Goal: Information Seeking & Learning: Learn about a topic

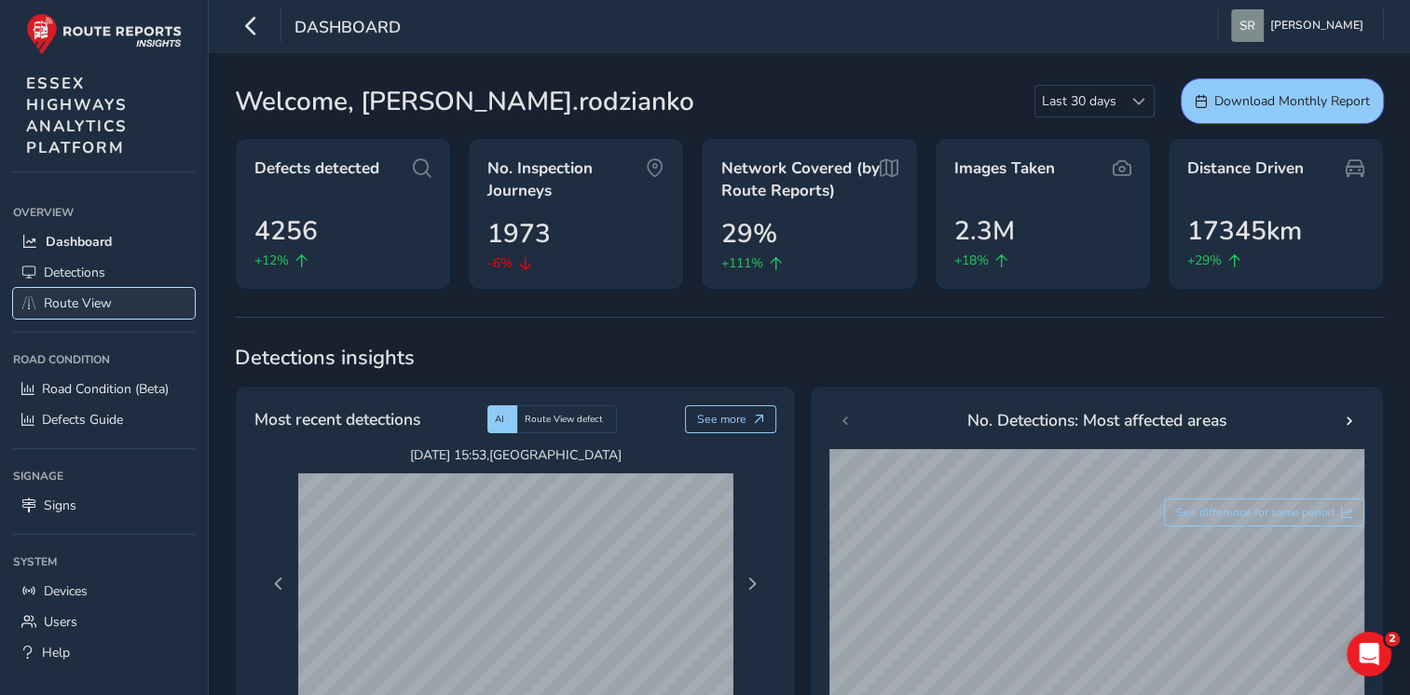
click at [71, 296] on span "Route View" at bounding box center [78, 303] width 68 height 18
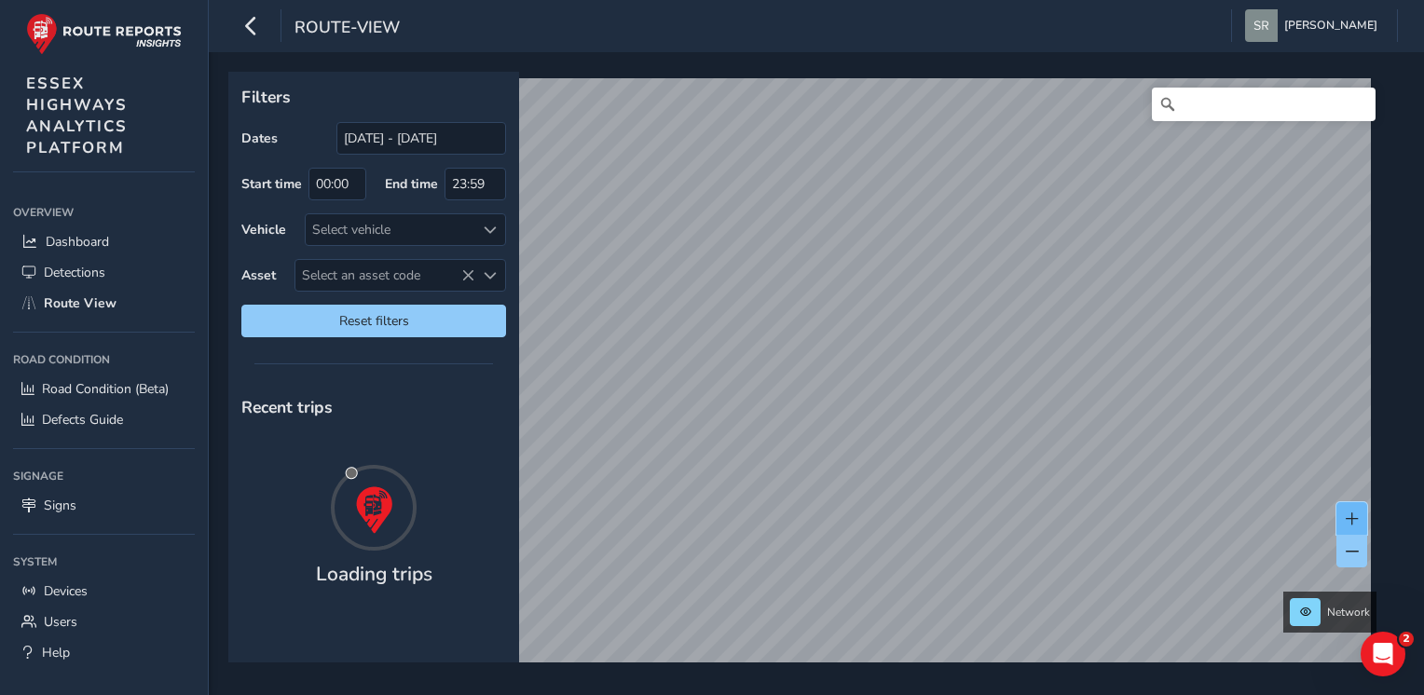
click at [1348, 517] on span at bounding box center [1351, 518] width 13 height 13
click at [1347, 516] on span at bounding box center [1351, 518] width 13 height 13
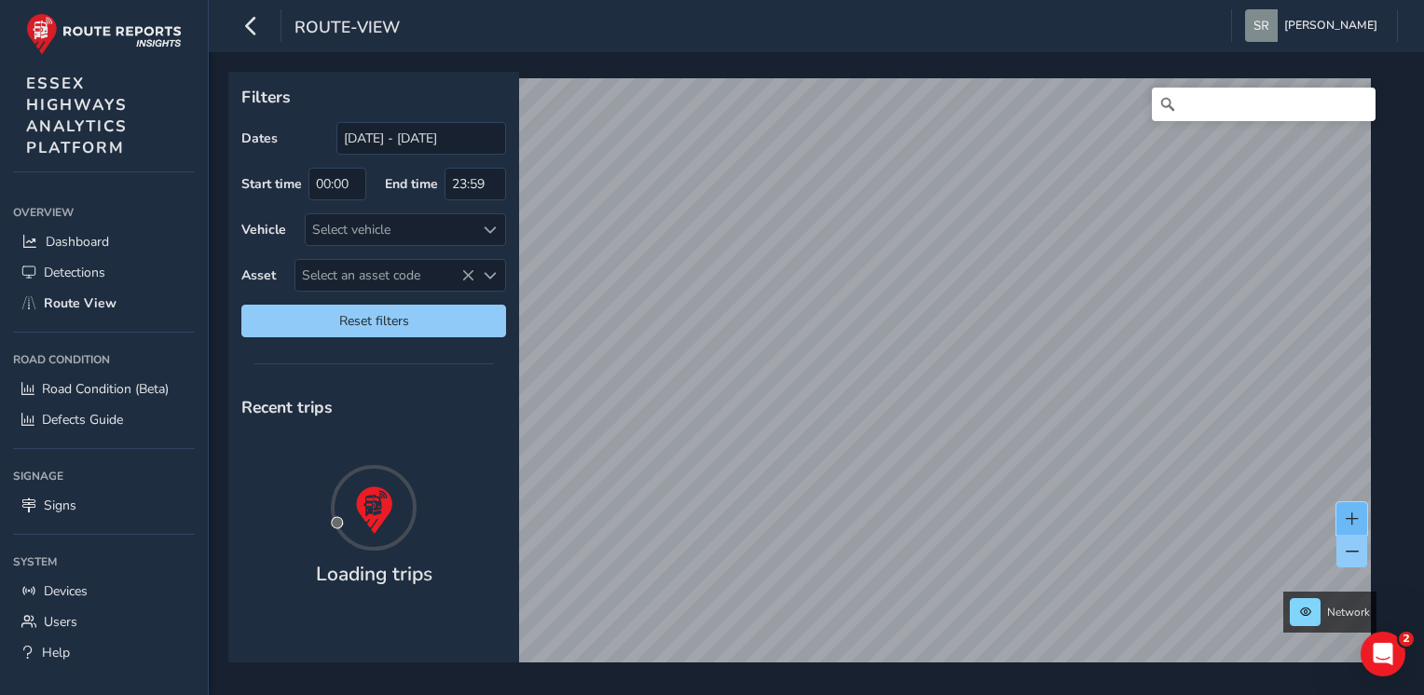
click at [1347, 516] on span at bounding box center [1351, 518] width 13 height 13
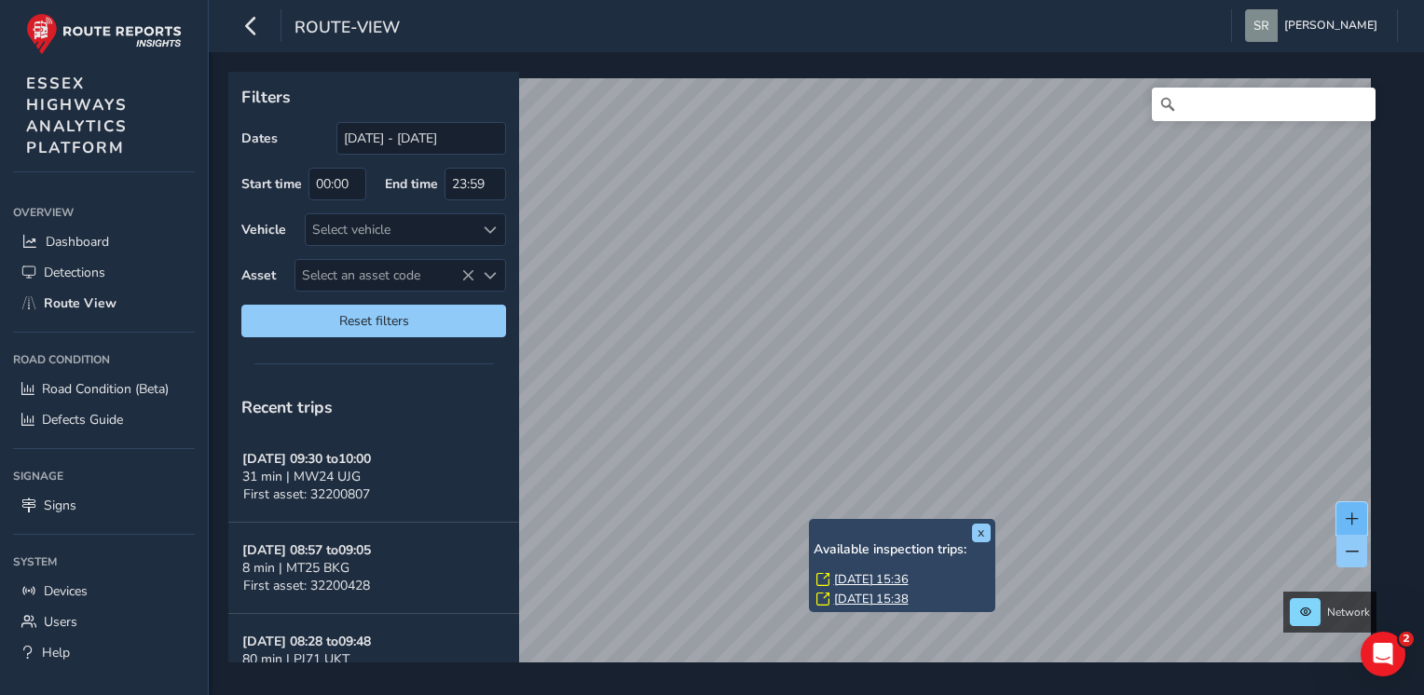
click at [1349, 516] on span at bounding box center [1351, 518] width 13 height 13
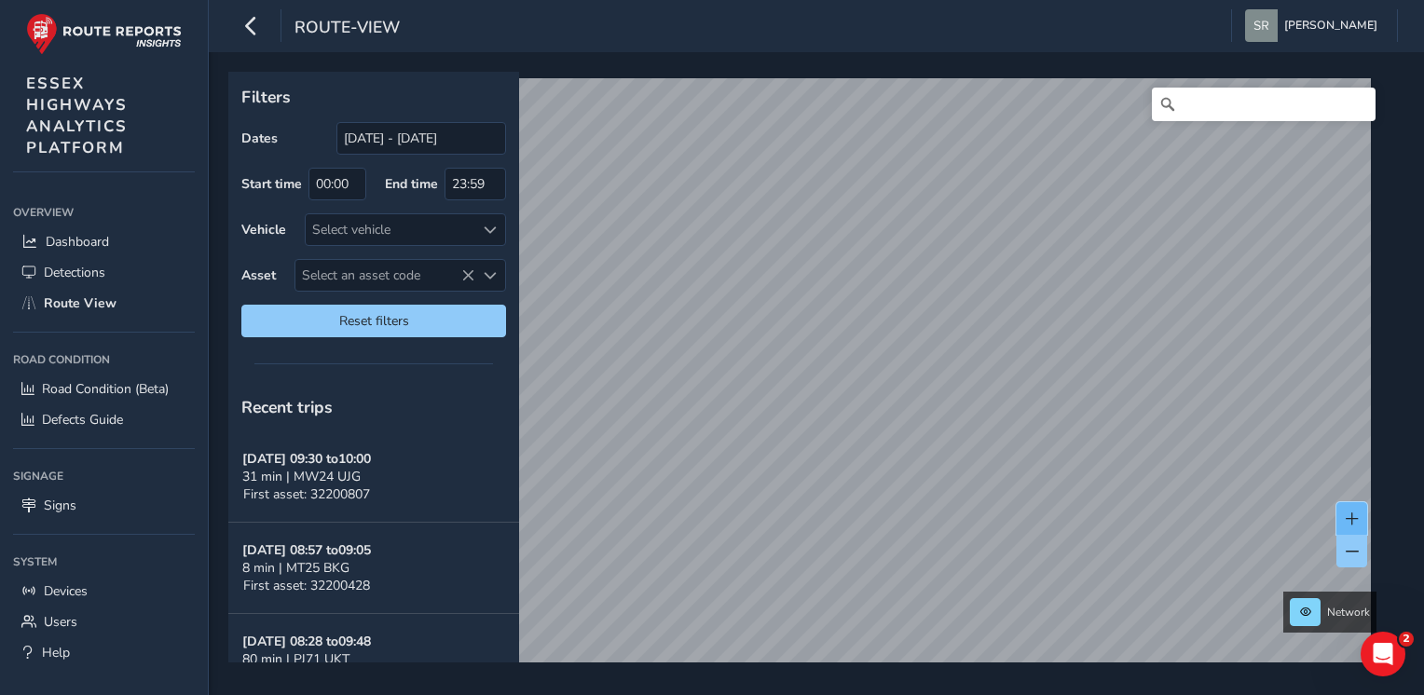
click at [1349, 516] on span at bounding box center [1351, 518] width 13 height 13
click at [395, 145] on input "[DATE] - [DATE]" at bounding box center [421, 138] width 170 height 33
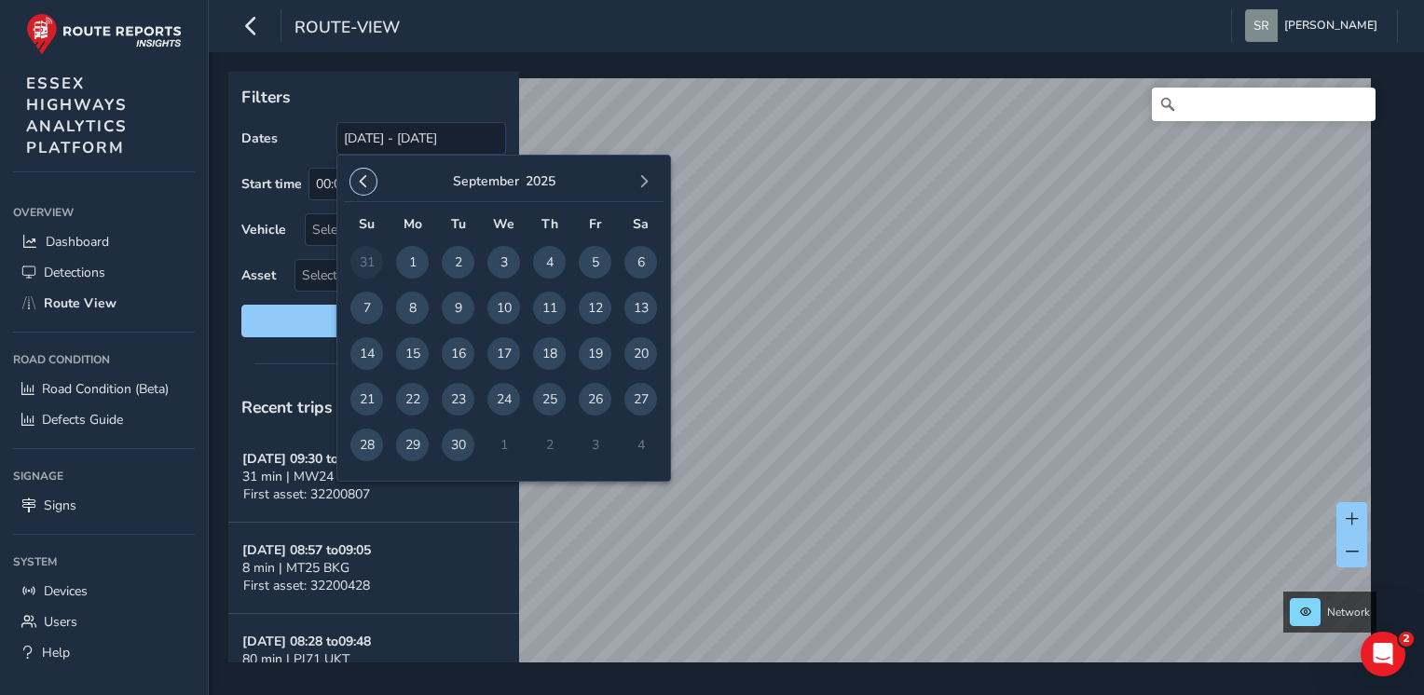
click at [365, 181] on span "button" at bounding box center [363, 181] width 13 height 13
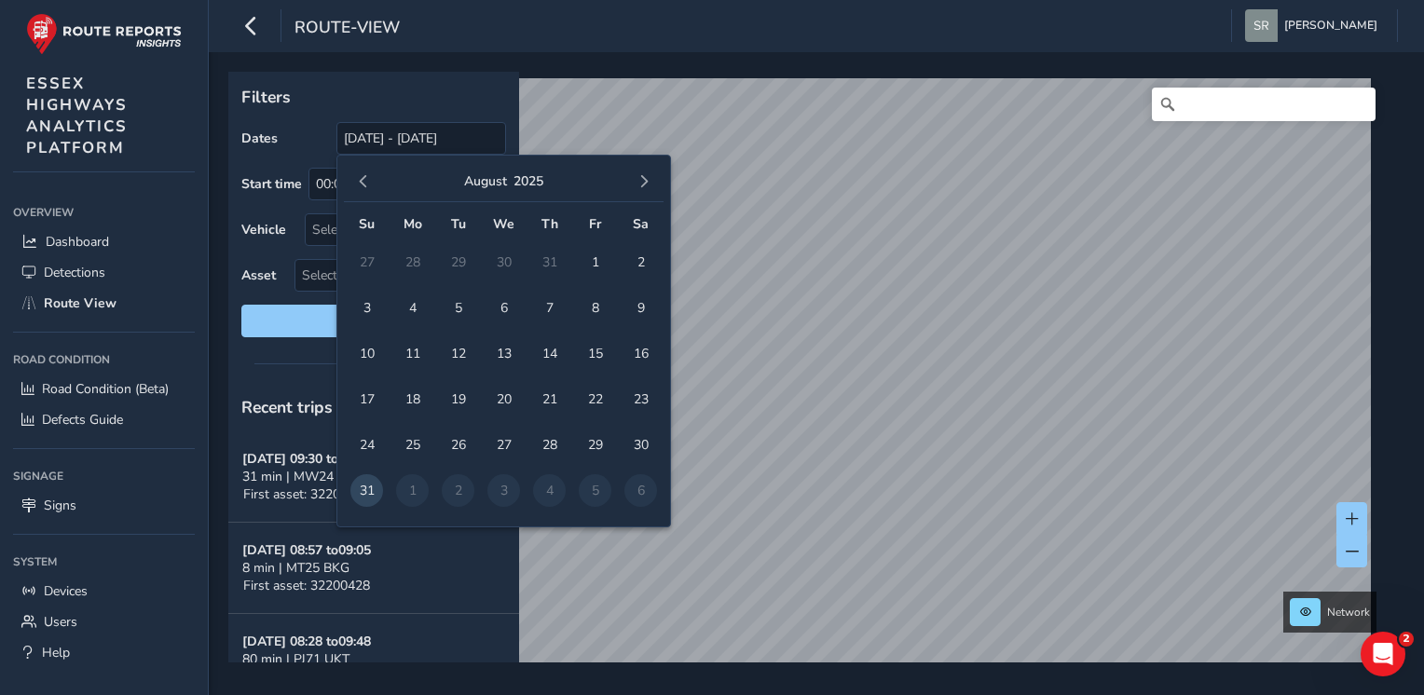
click at [365, 181] on span "button" at bounding box center [363, 181] width 13 height 13
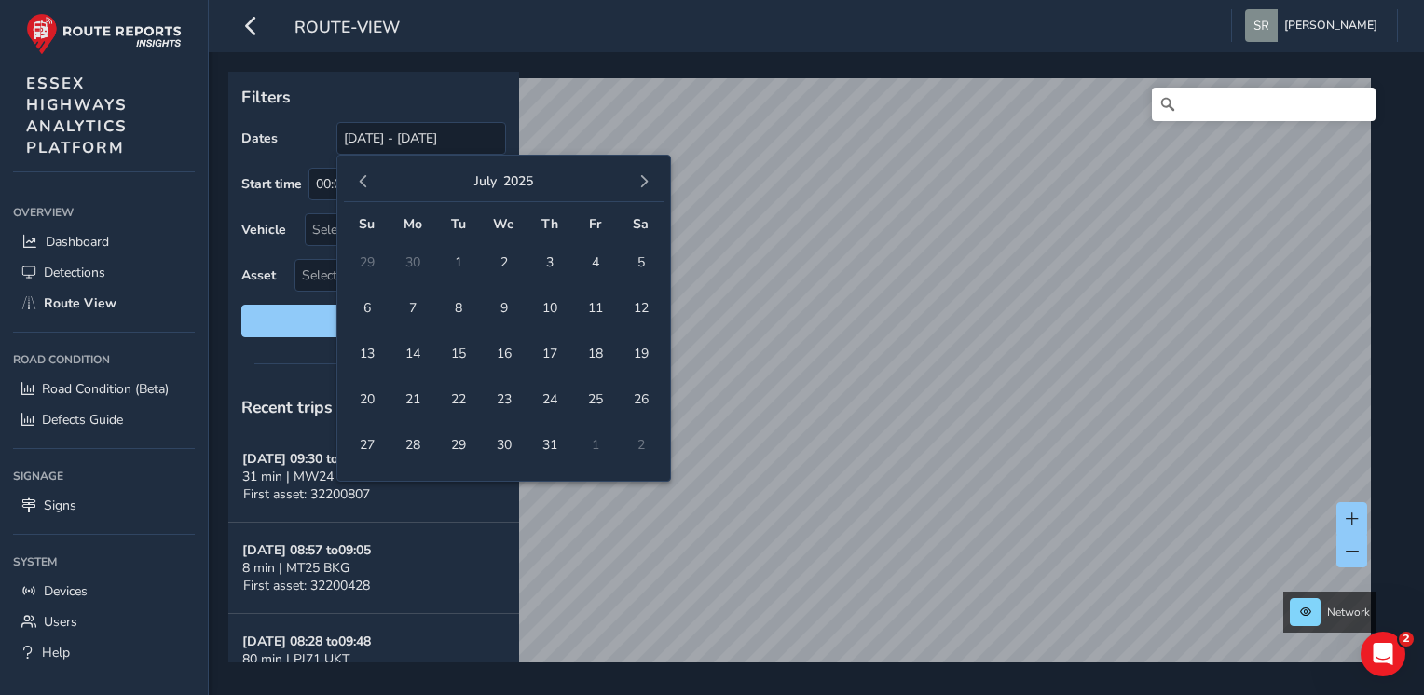
click at [365, 181] on span "button" at bounding box center [363, 181] width 13 height 13
click at [639, 270] on span "1" at bounding box center [640, 262] width 33 height 33
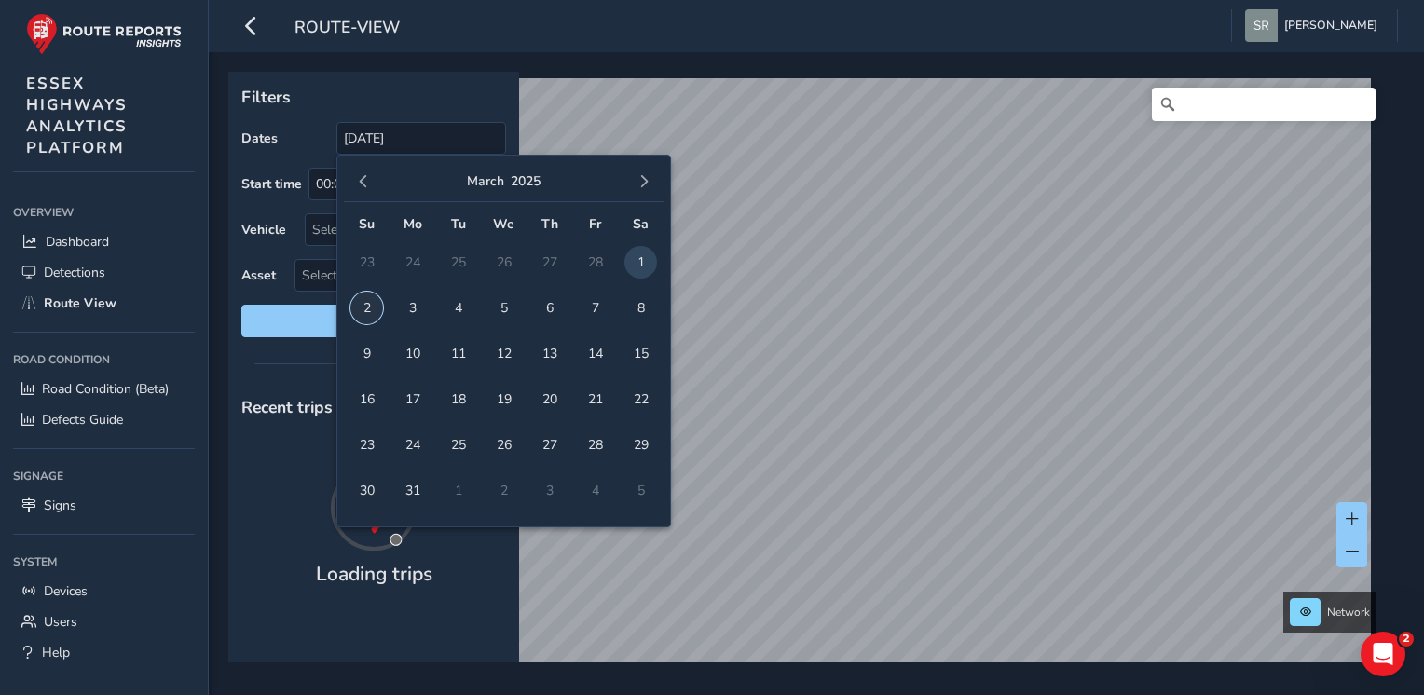
click at [369, 304] on span "2" at bounding box center [366, 308] width 33 height 33
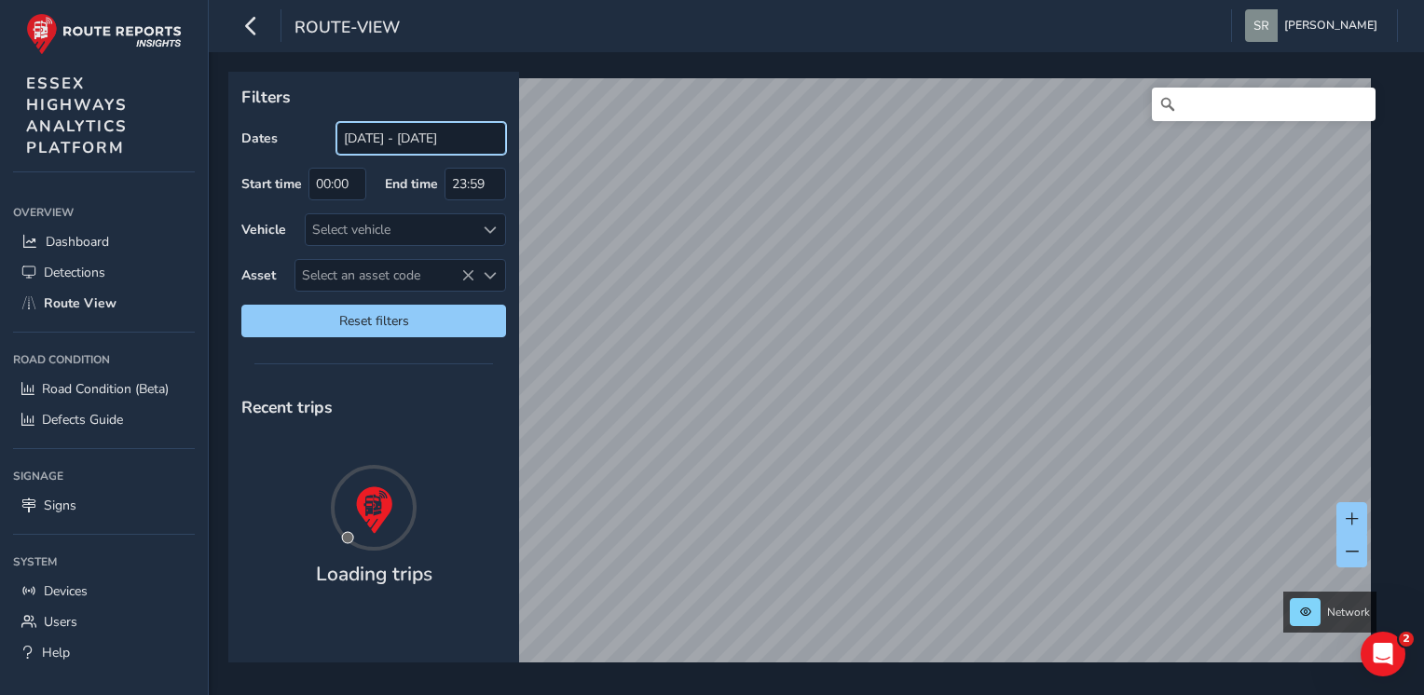
click at [493, 140] on input "[DATE] - [DATE]" at bounding box center [421, 138] width 170 height 33
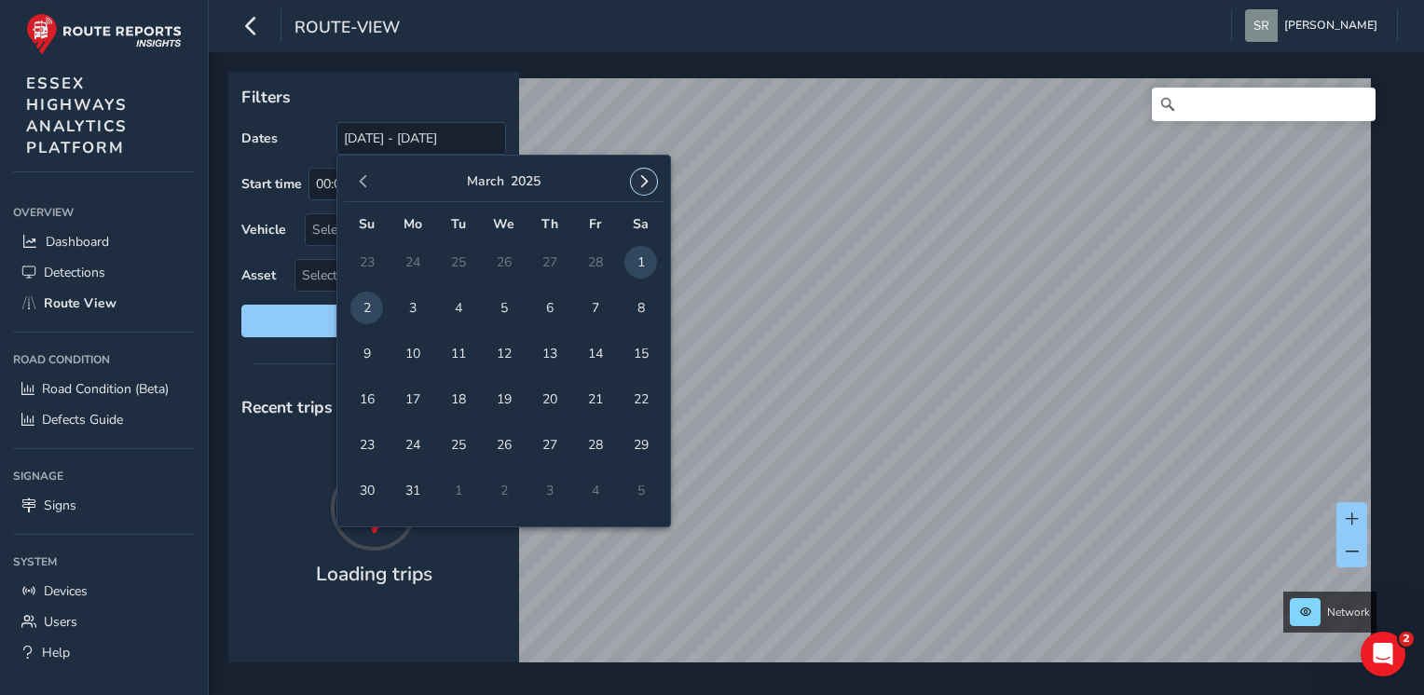
click at [644, 176] on span "button" at bounding box center [643, 181] width 13 height 13
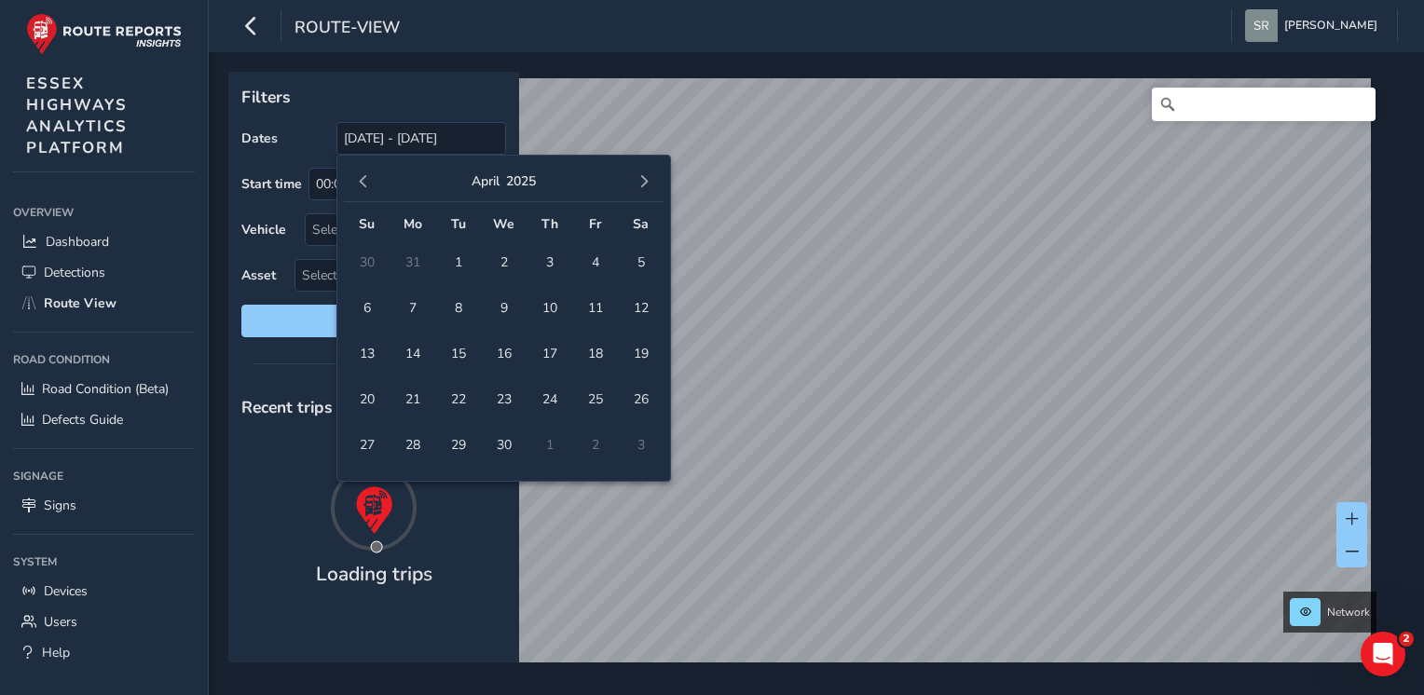
click at [644, 176] on span "button" at bounding box center [643, 181] width 13 height 13
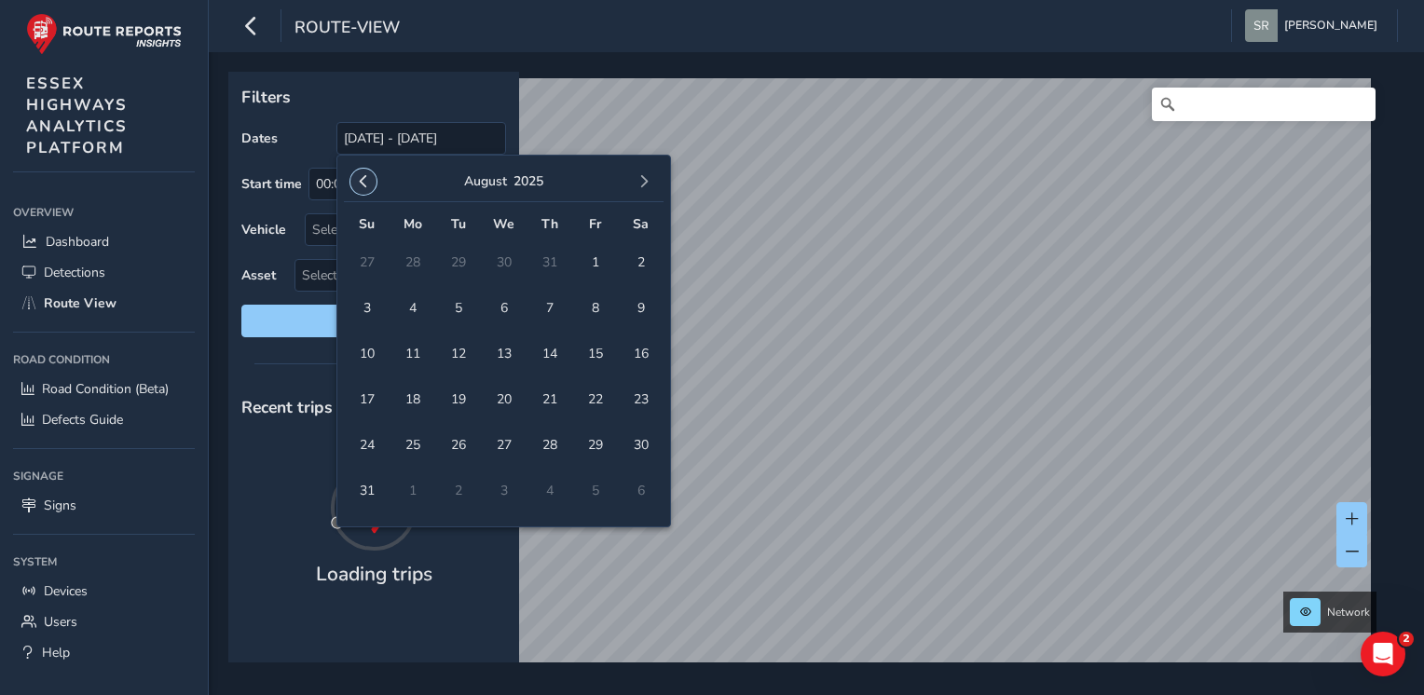
click at [367, 177] on span "button" at bounding box center [363, 181] width 13 height 13
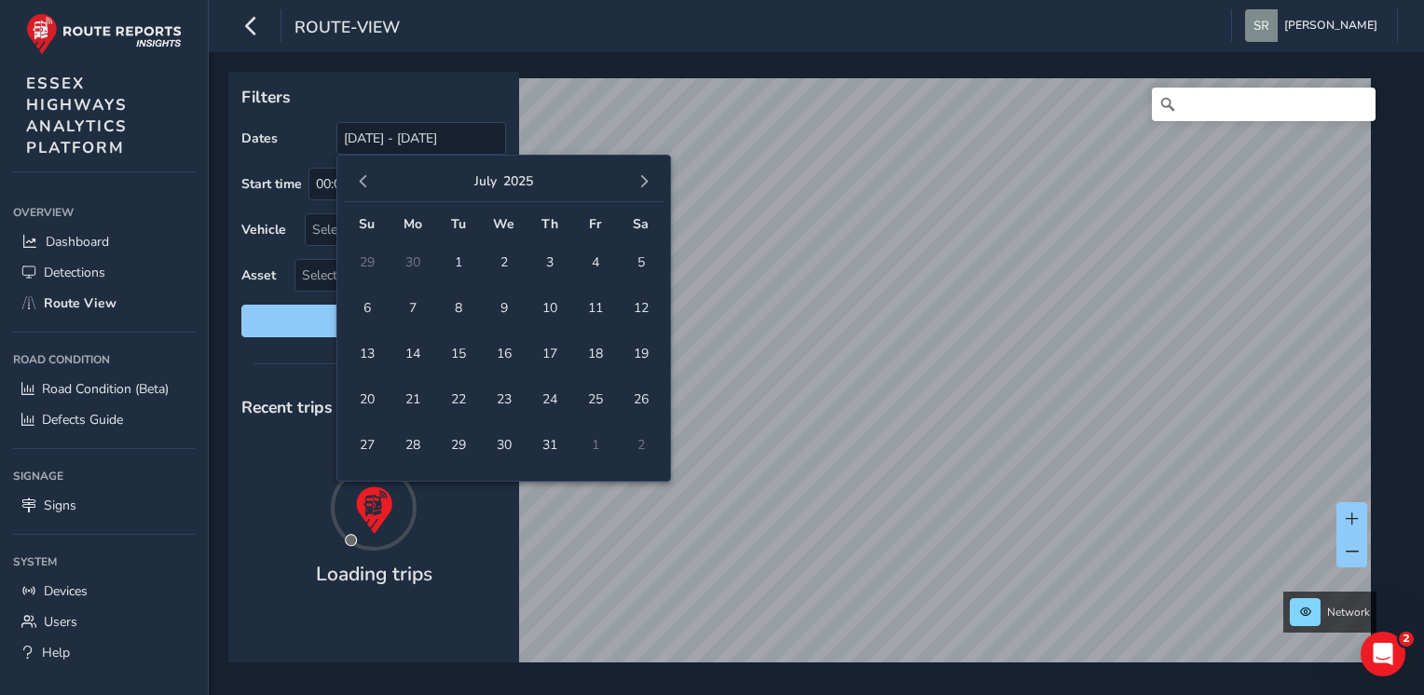
click at [367, 177] on span "button" at bounding box center [363, 181] width 13 height 13
click at [336, 189] on div "[DATE] Su Mo Tu We Th Fr Sa 30 31 1 2 3 4 5 6 7 8 9 10 11 12 13 14 15 16 17 18 …" at bounding box center [503, 318] width 334 height 327
click at [357, 181] on button "button" at bounding box center [363, 182] width 26 height 26
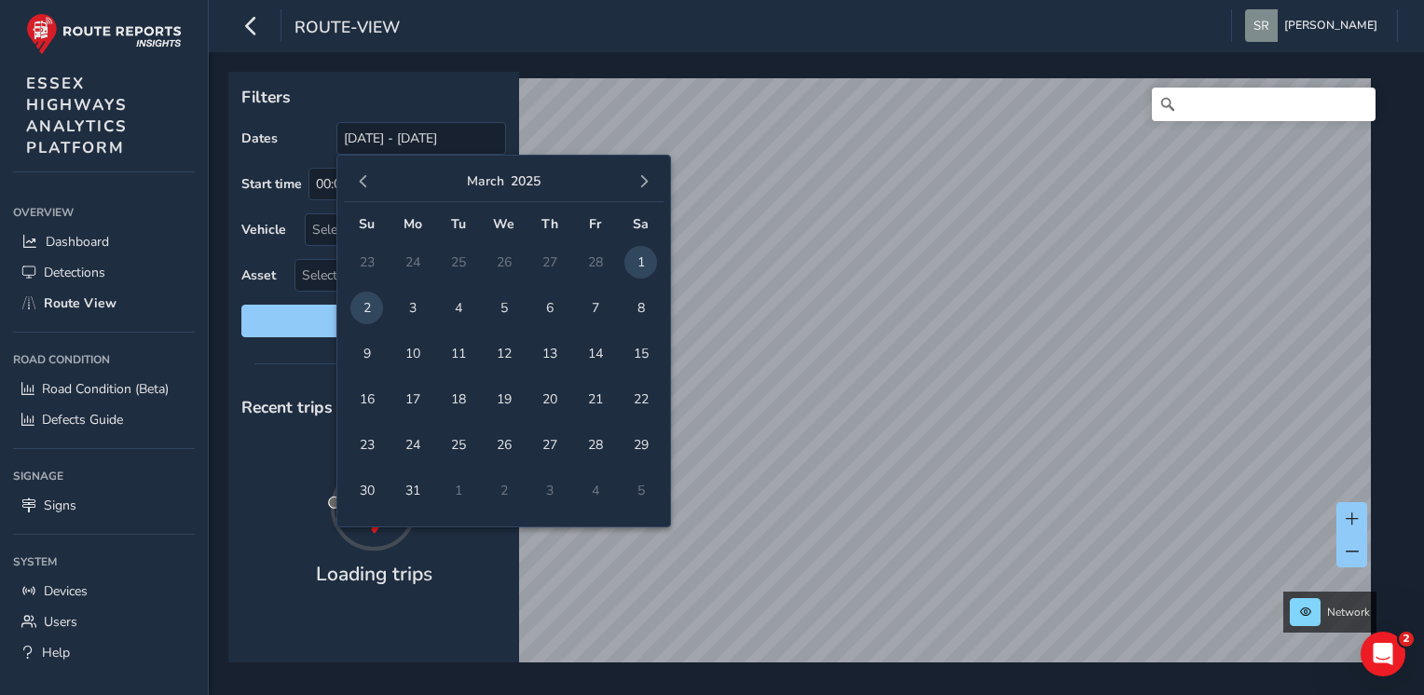
click at [357, 181] on span "button" at bounding box center [363, 181] width 13 height 13
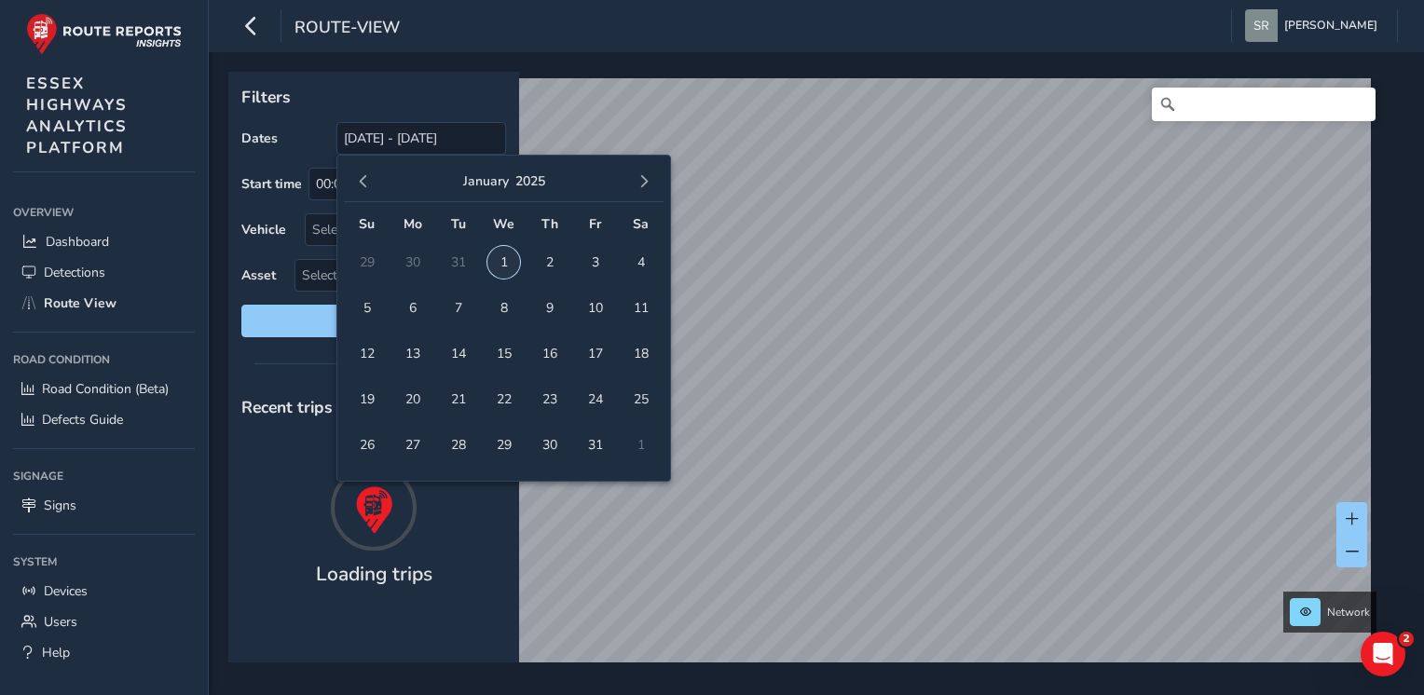
click at [500, 262] on span "1" at bounding box center [503, 262] width 33 height 33
click at [645, 181] on span "button" at bounding box center [643, 181] width 13 height 13
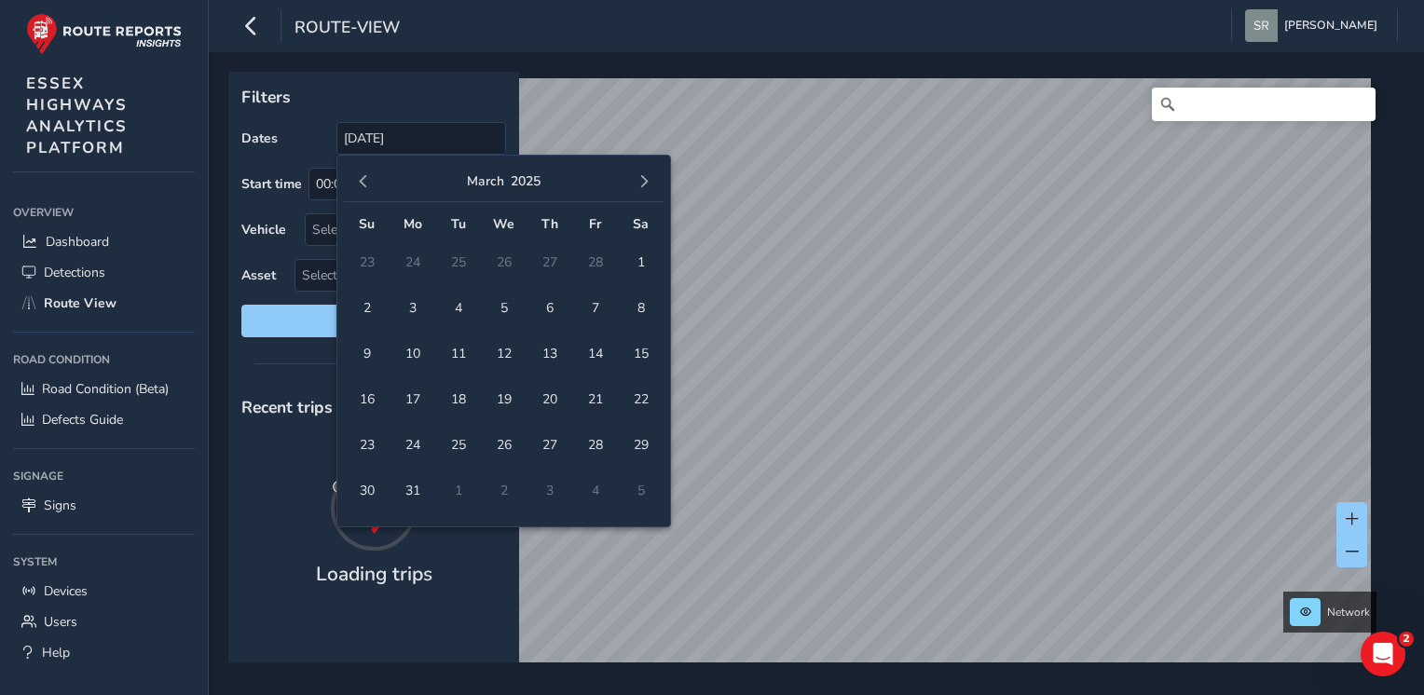
click at [645, 181] on span "button" at bounding box center [643, 181] width 13 height 13
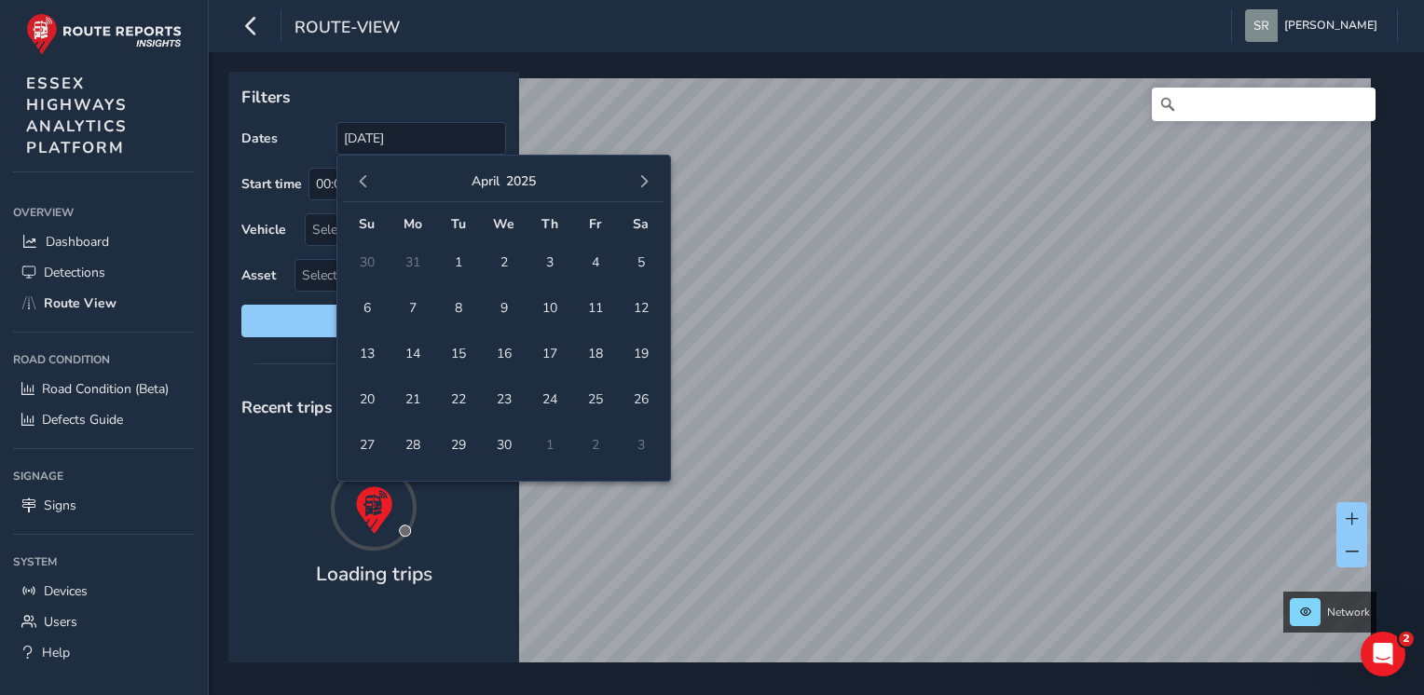
click at [645, 181] on span "button" at bounding box center [643, 181] width 13 height 13
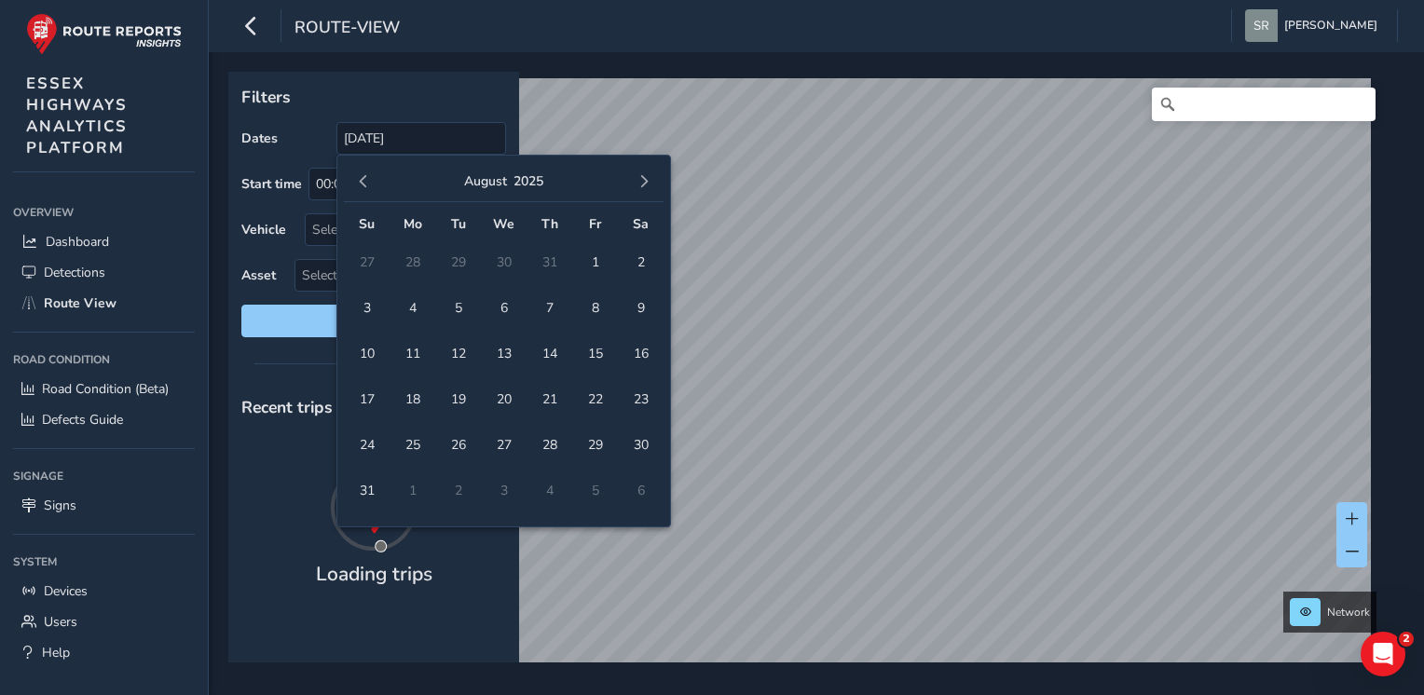
click at [645, 181] on span "button" at bounding box center [643, 181] width 13 height 13
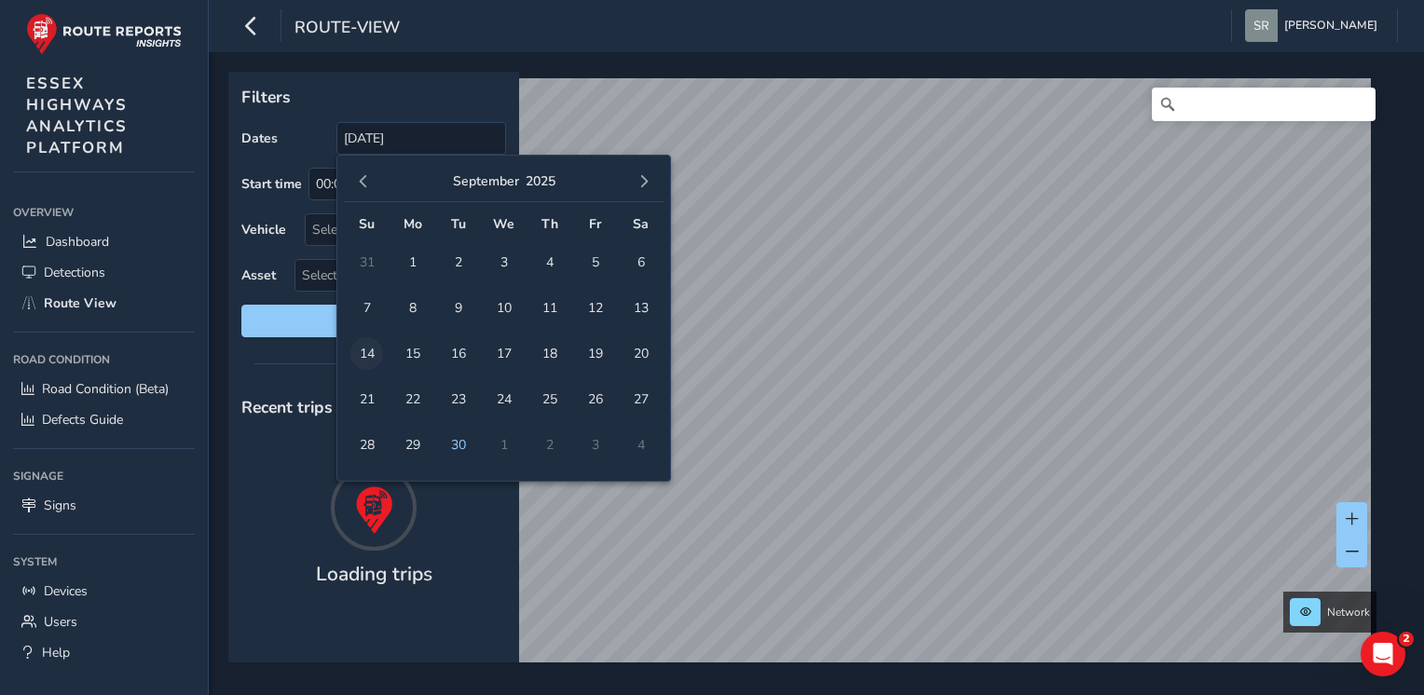
click at [372, 353] on span "14" at bounding box center [366, 353] width 33 height 33
type input "[DATE] - [DATE]"
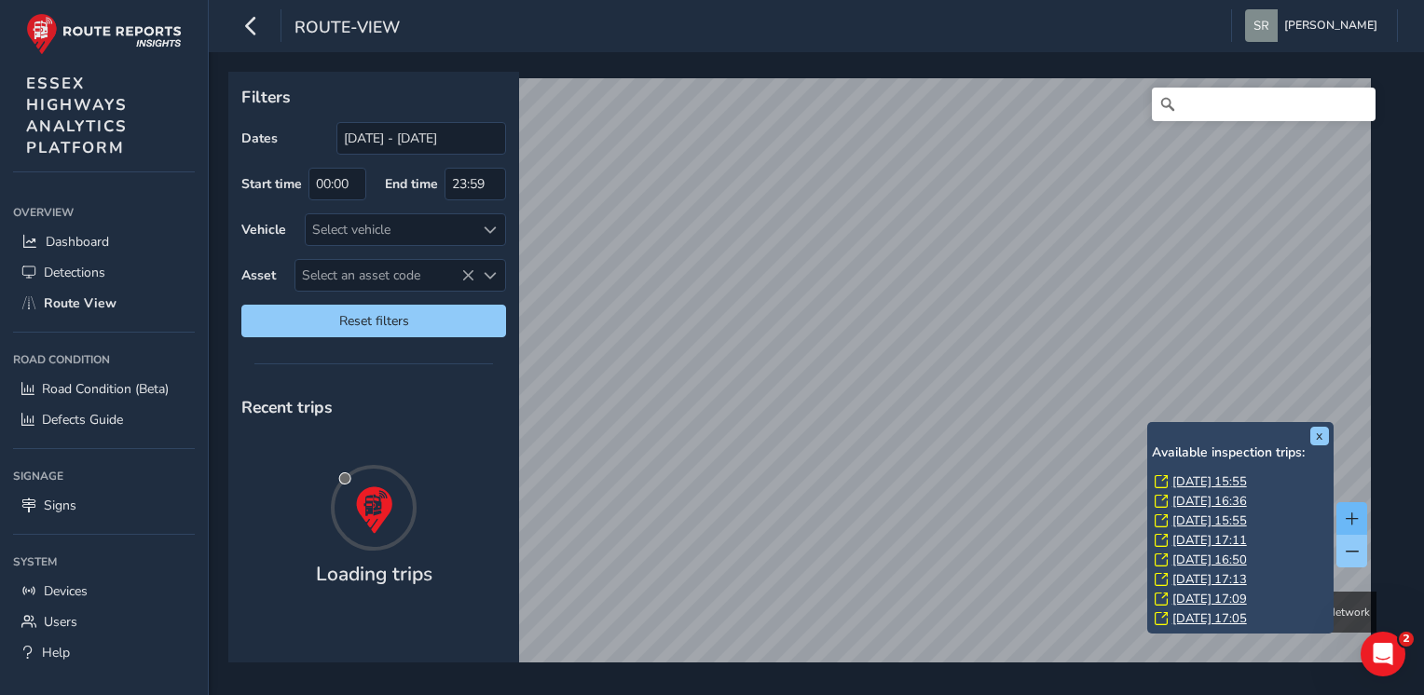
click at [1349, 517] on span at bounding box center [1351, 518] width 13 height 13
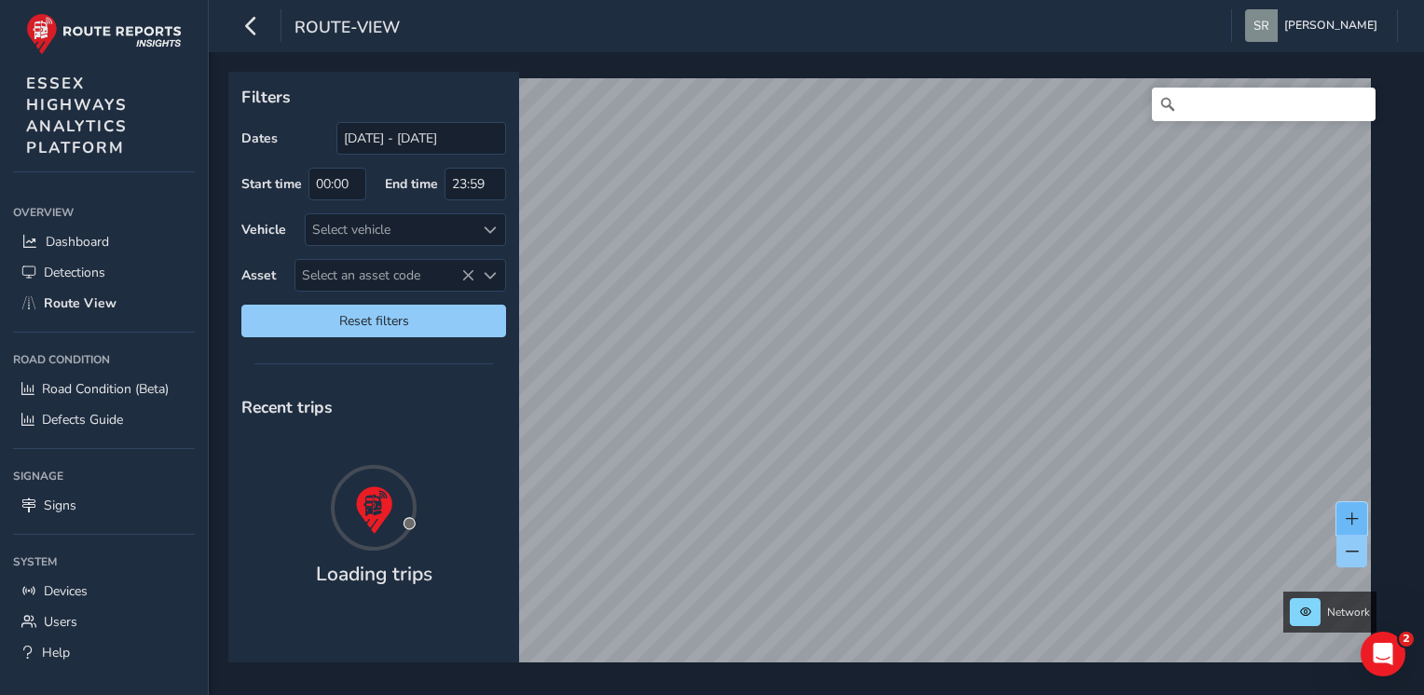
click at [1349, 517] on span at bounding box center [1351, 518] width 13 height 13
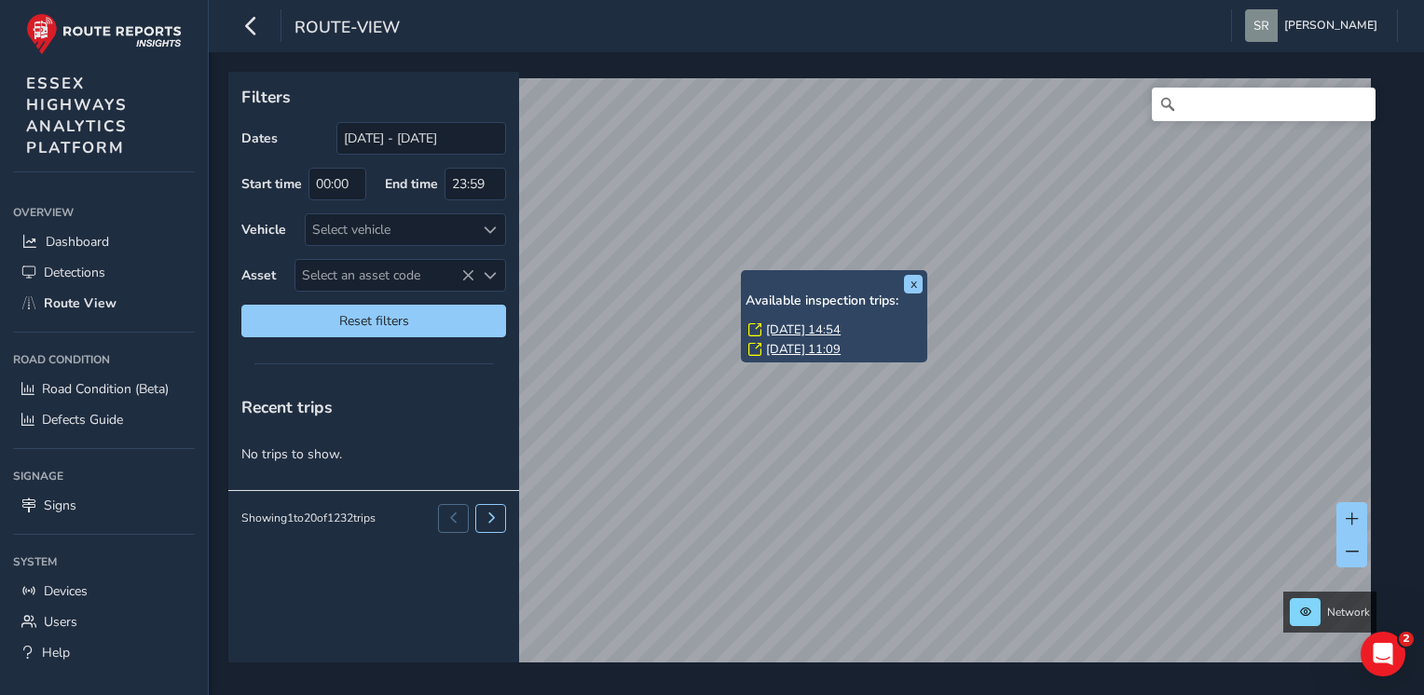
click at [824, 333] on link "[DATE] 14:54" at bounding box center [803, 329] width 75 height 17
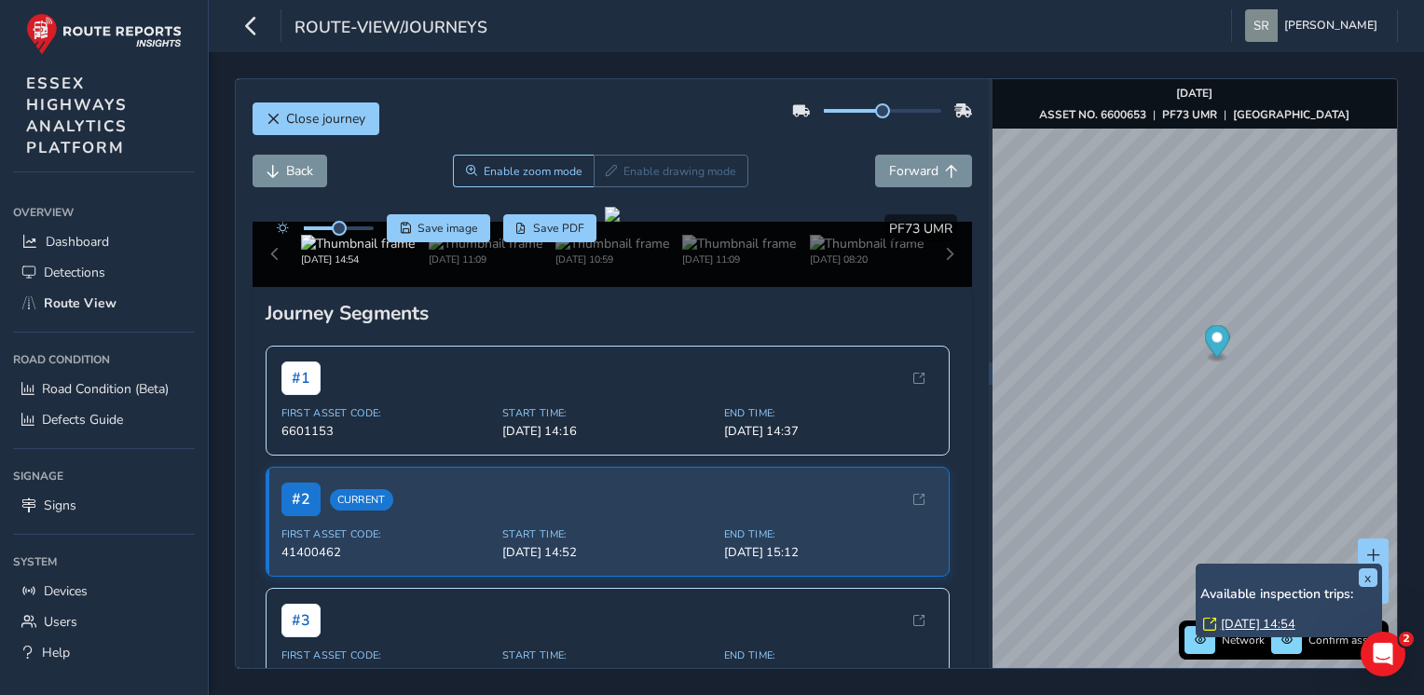
click at [1272, 617] on link "[DATE] 14:54" at bounding box center [1257, 624] width 75 height 17
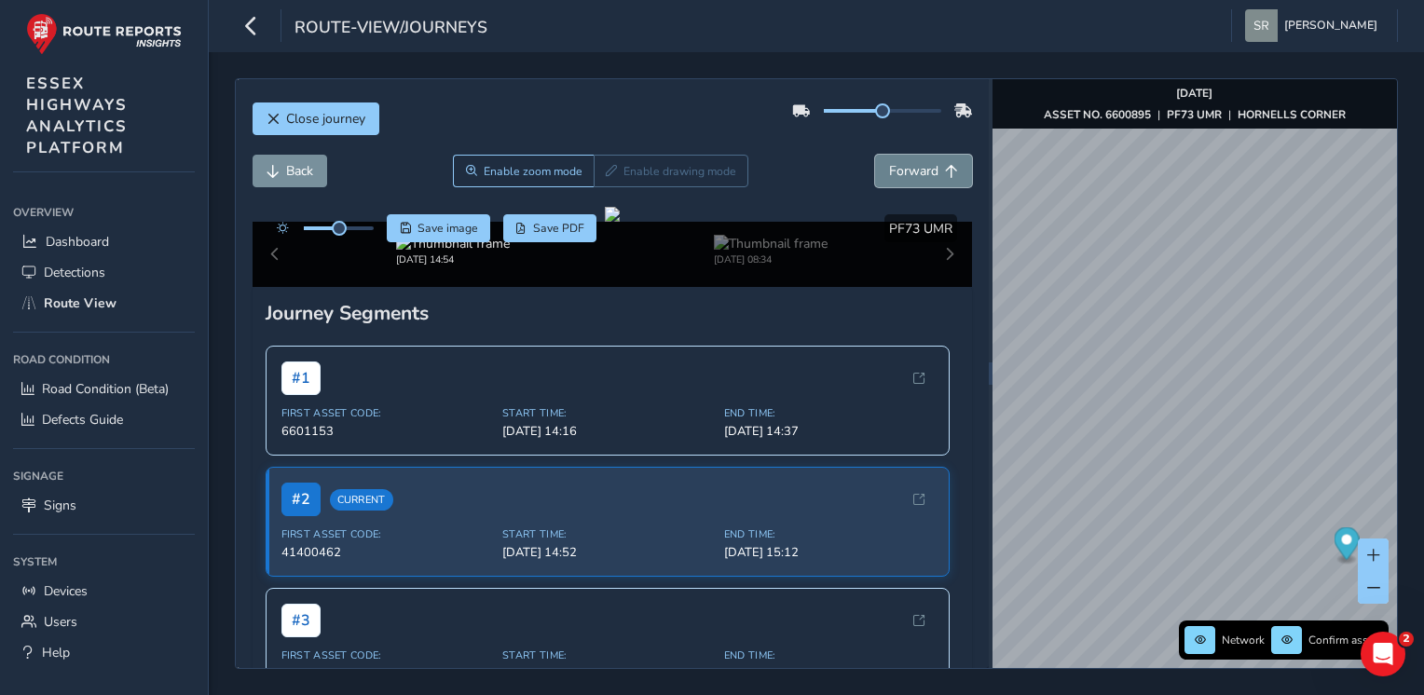
click at [920, 181] on button "Forward" at bounding box center [923, 171] width 97 height 33
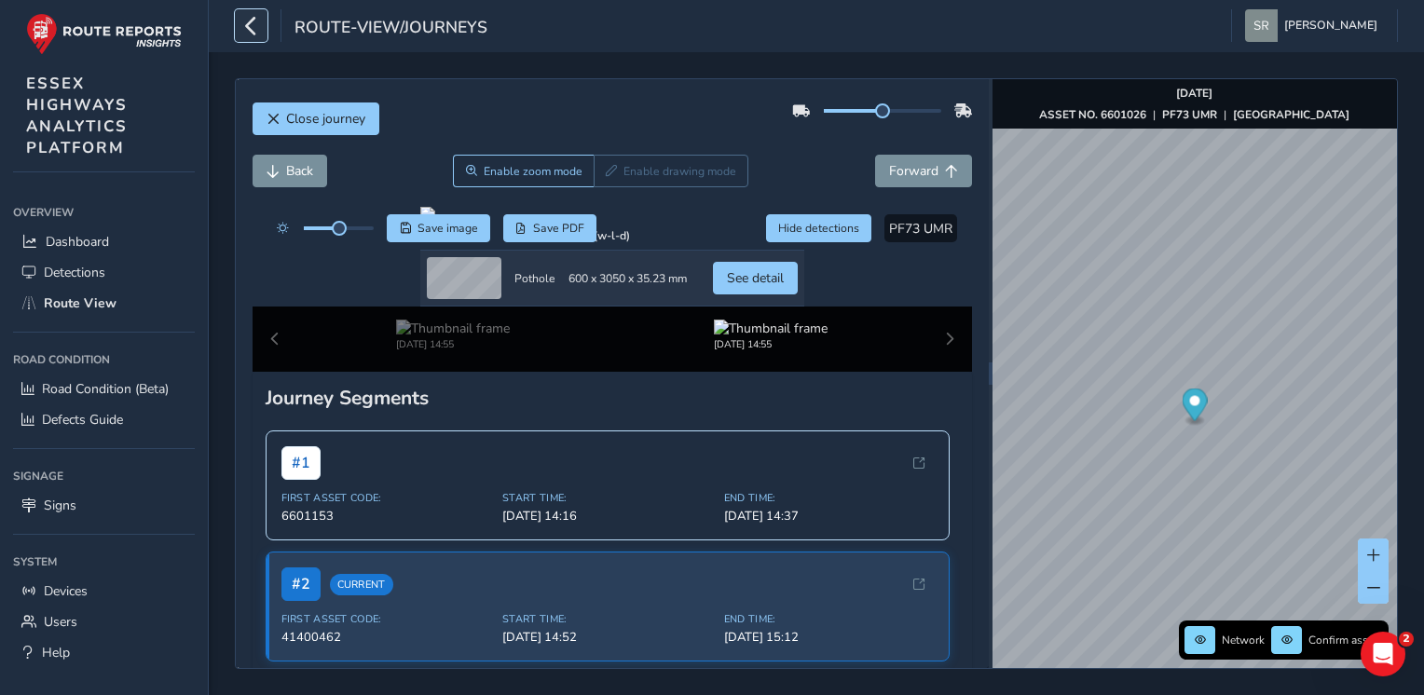
click at [237, 28] on button "button" at bounding box center [251, 25] width 33 height 33
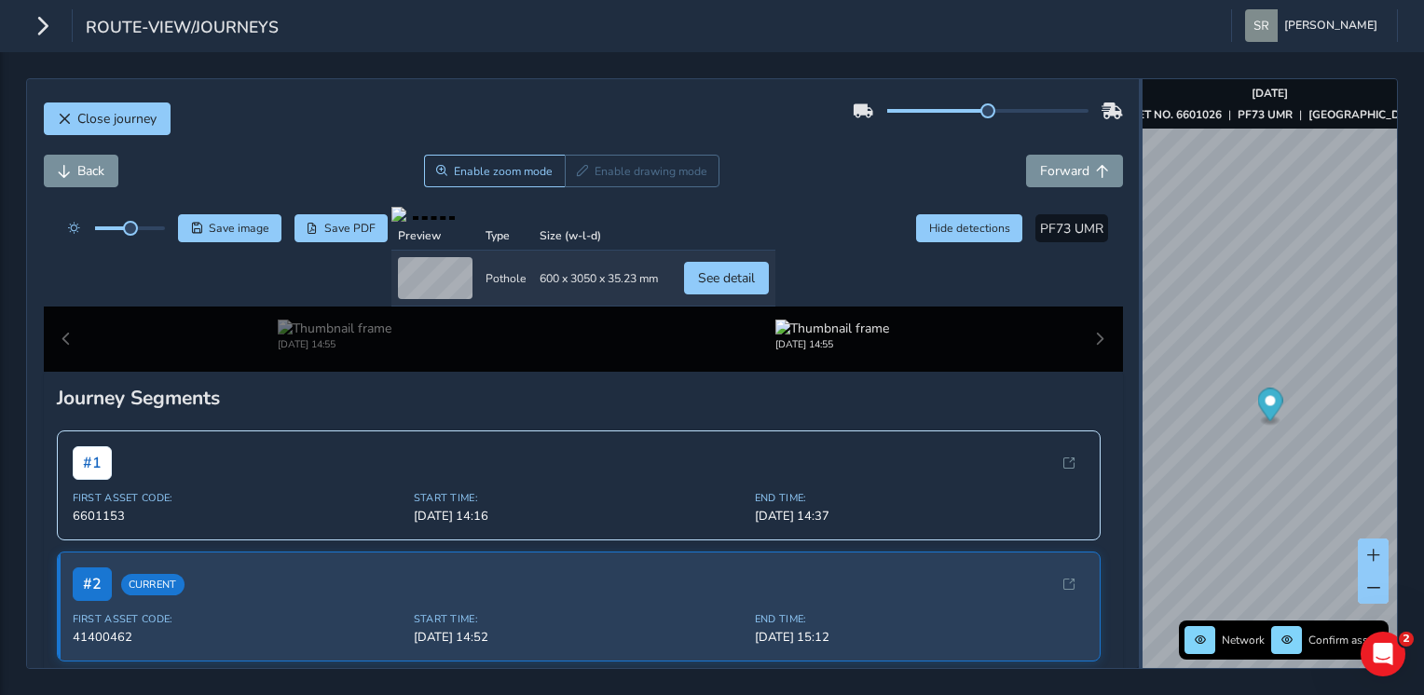
click at [1139, 321] on div at bounding box center [1140, 373] width 4 height 589
click at [105, 129] on button "Close journey" at bounding box center [107, 118] width 127 height 33
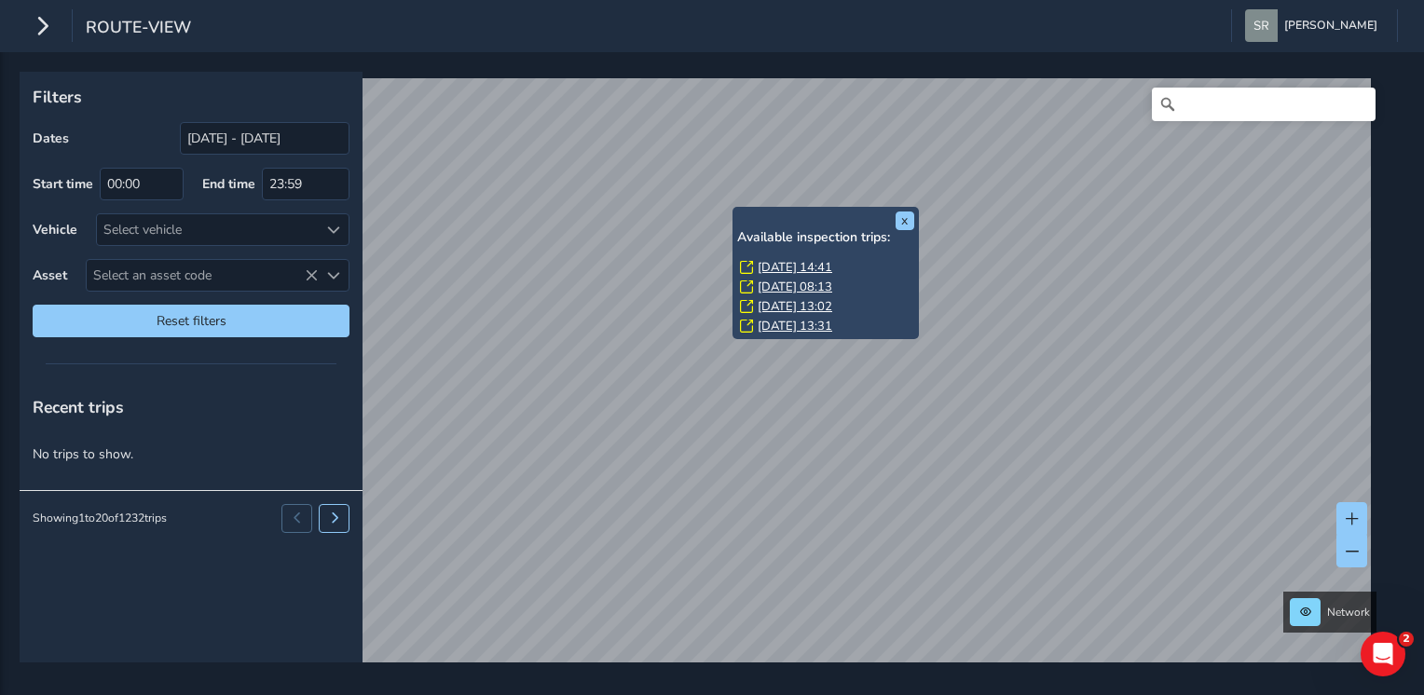
click at [732, 209] on div "x Available inspection trips: [GEOGRAPHIC_DATA][DATE] 14:41 [DATE] 08:13 [DATE]…" at bounding box center [825, 273] width 186 height 132
click at [779, 265] on link "[DATE] 14:41" at bounding box center [794, 267] width 75 height 17
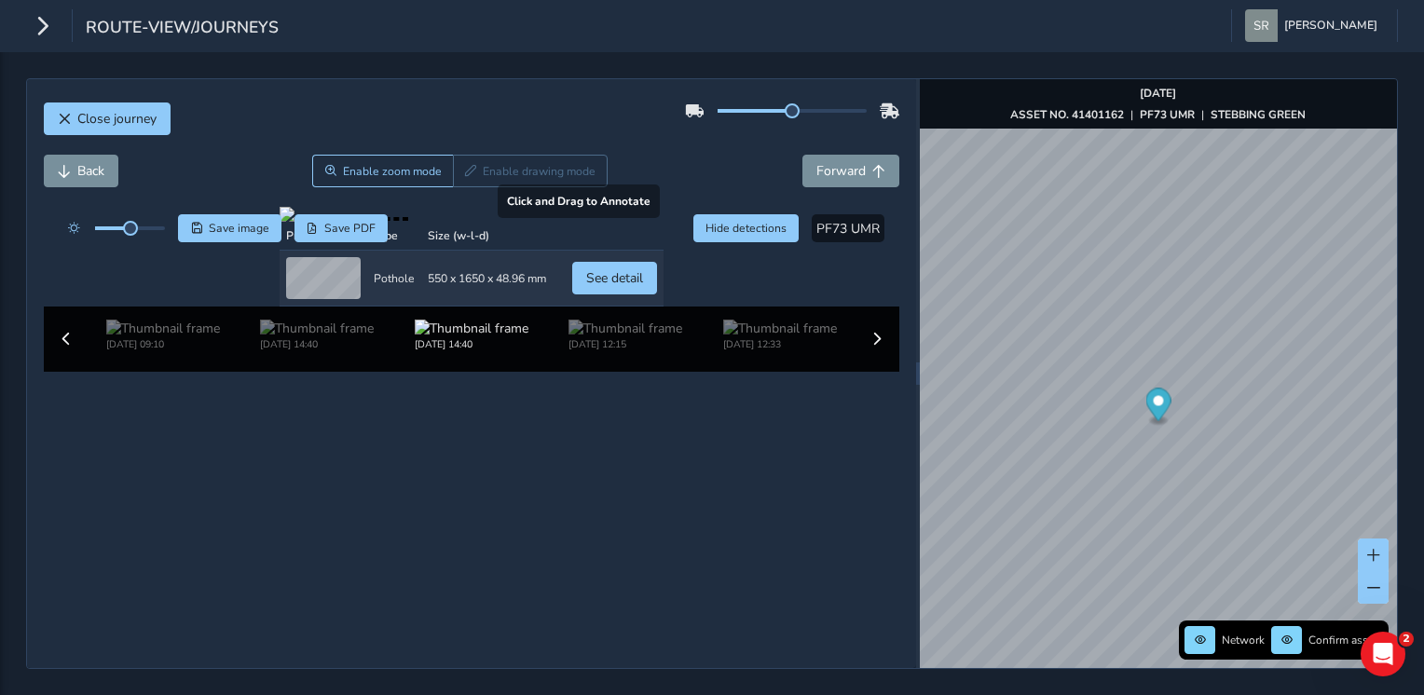
click at [567, 222] on div at bounding box center [471, 214] width 384 height 15
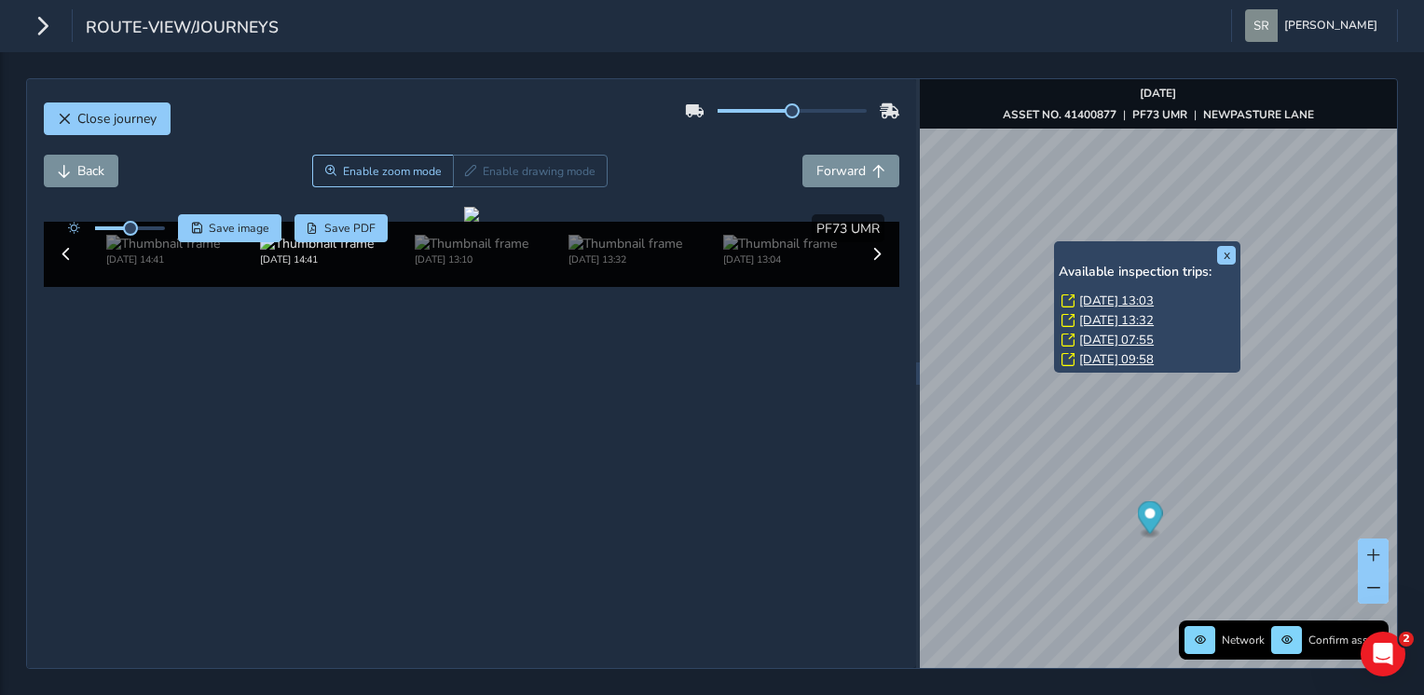
click at [1085, 305] on link "[DATE] 13:03" at bounding box center [1116, 301] width 75 height 17
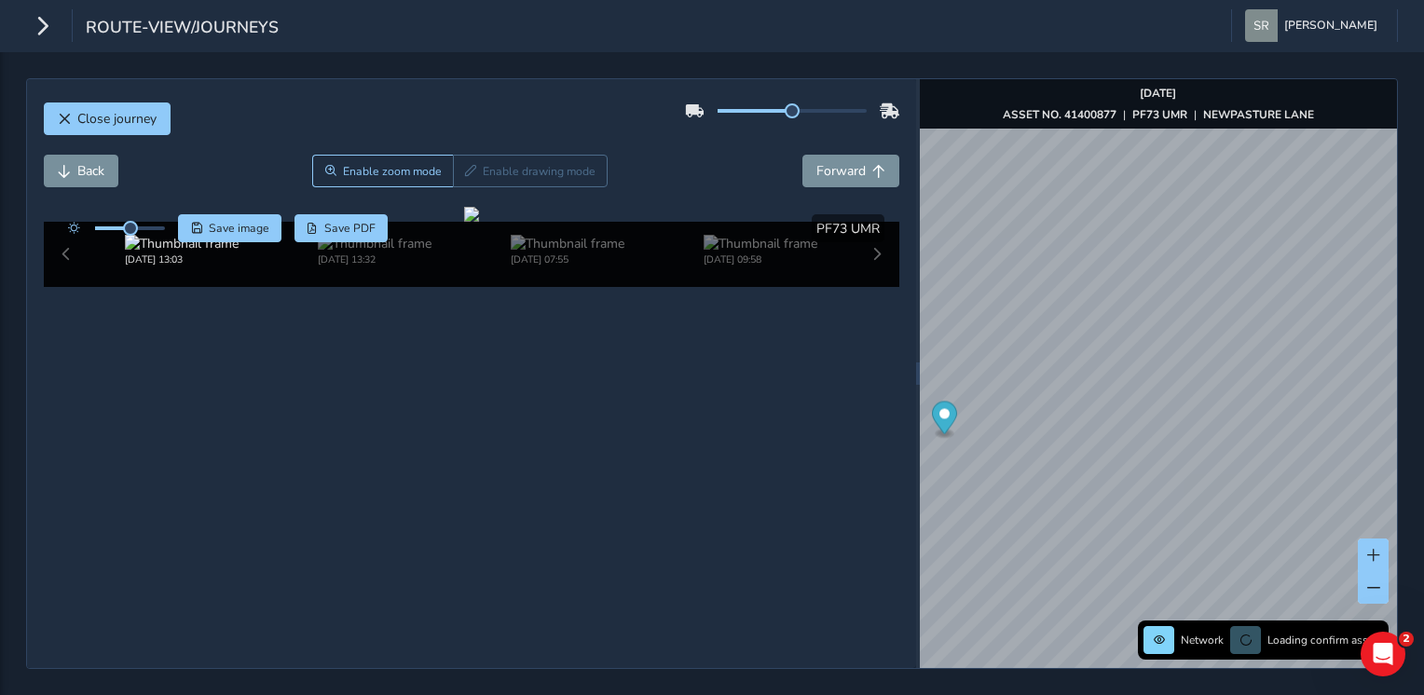
click at [850, 517] on div "Close journey Back Enable zoom mode Enable drawing mode Forward Click and Drag …" at bounding box center [711, 373] width 1371 height 591
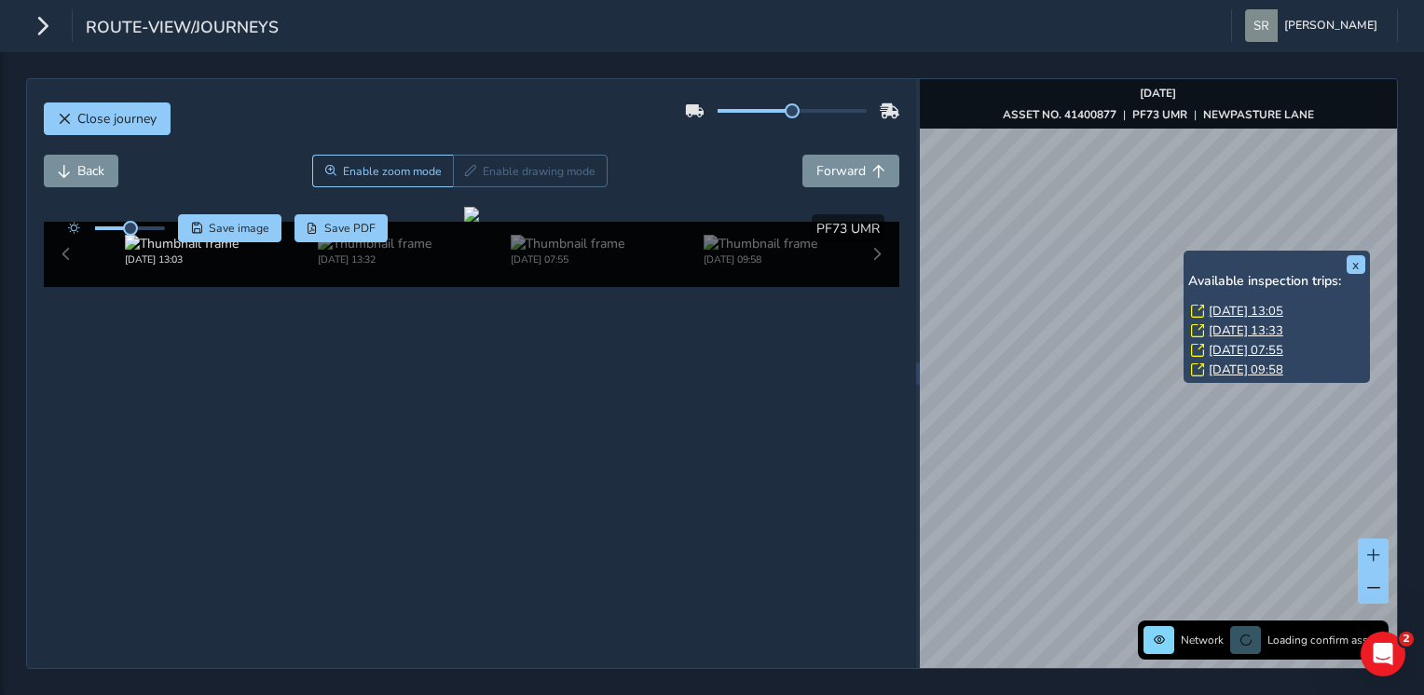
click at [1183, 252] on div "x Available inspection trips: [DATE] 13:05 [DATE] 13:33 [DATE] 07:55 [DATE] 09:…" at bounding box center [1276, 317] width 186 height 132
click at [1201, 313] on icon at bounding box center [1197, 311] width 13 height 13
click at [1211, 309] on link "[DATE] 13:05" at bounding box center [1245, 311] width 75 height 17
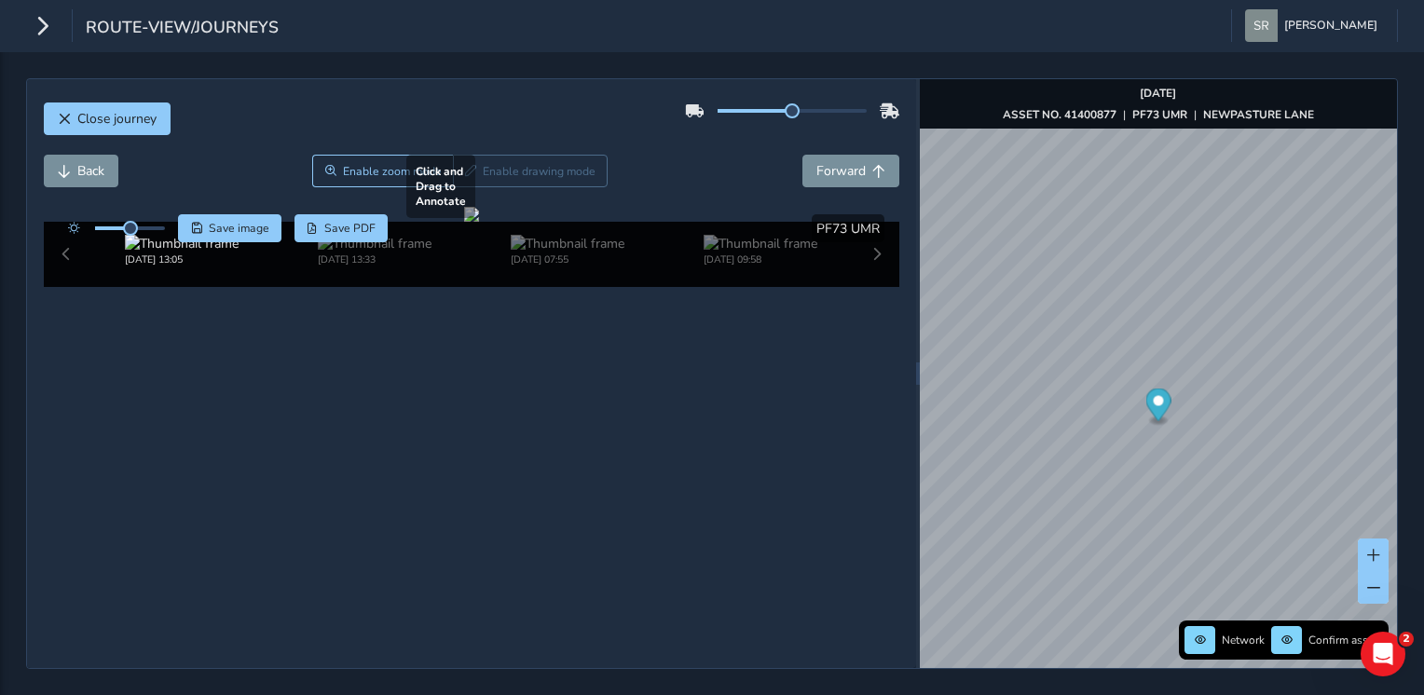
click at [464, 222] on div at bounding box center [471, 214] width 15 height 15
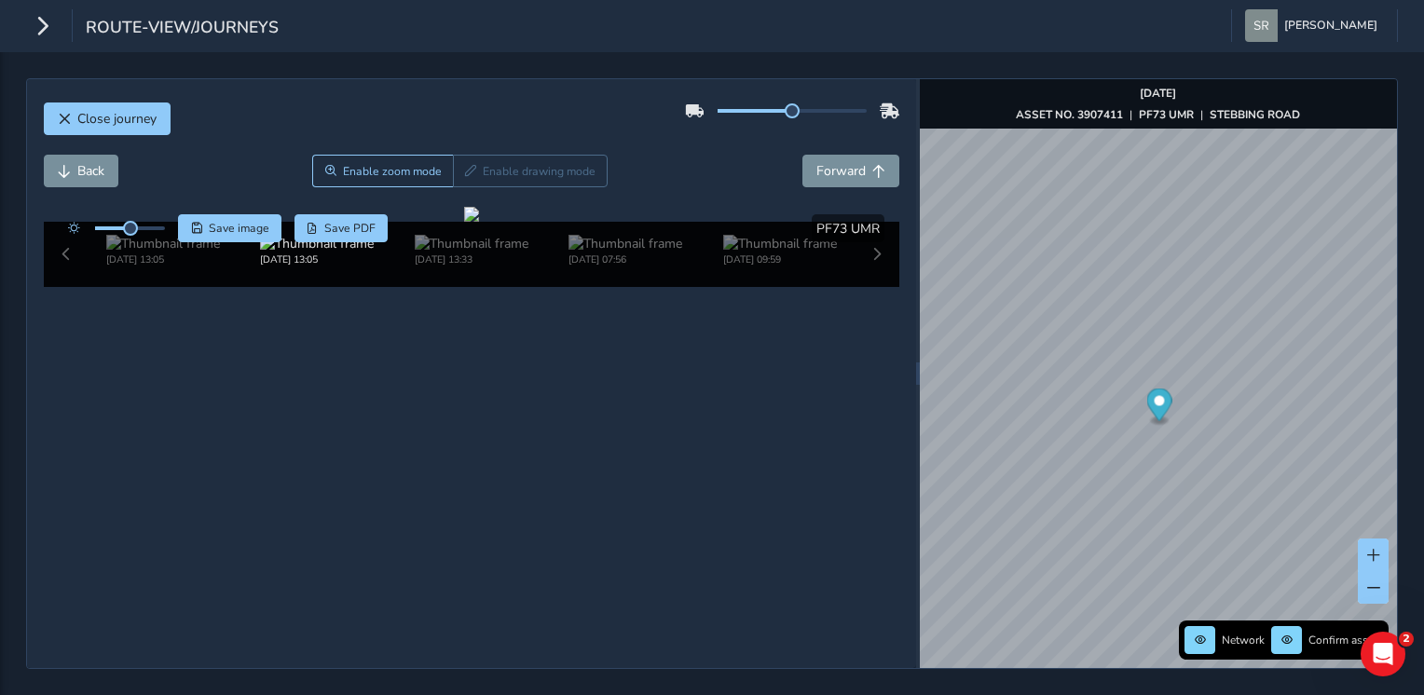
scroll to position [21, 0]
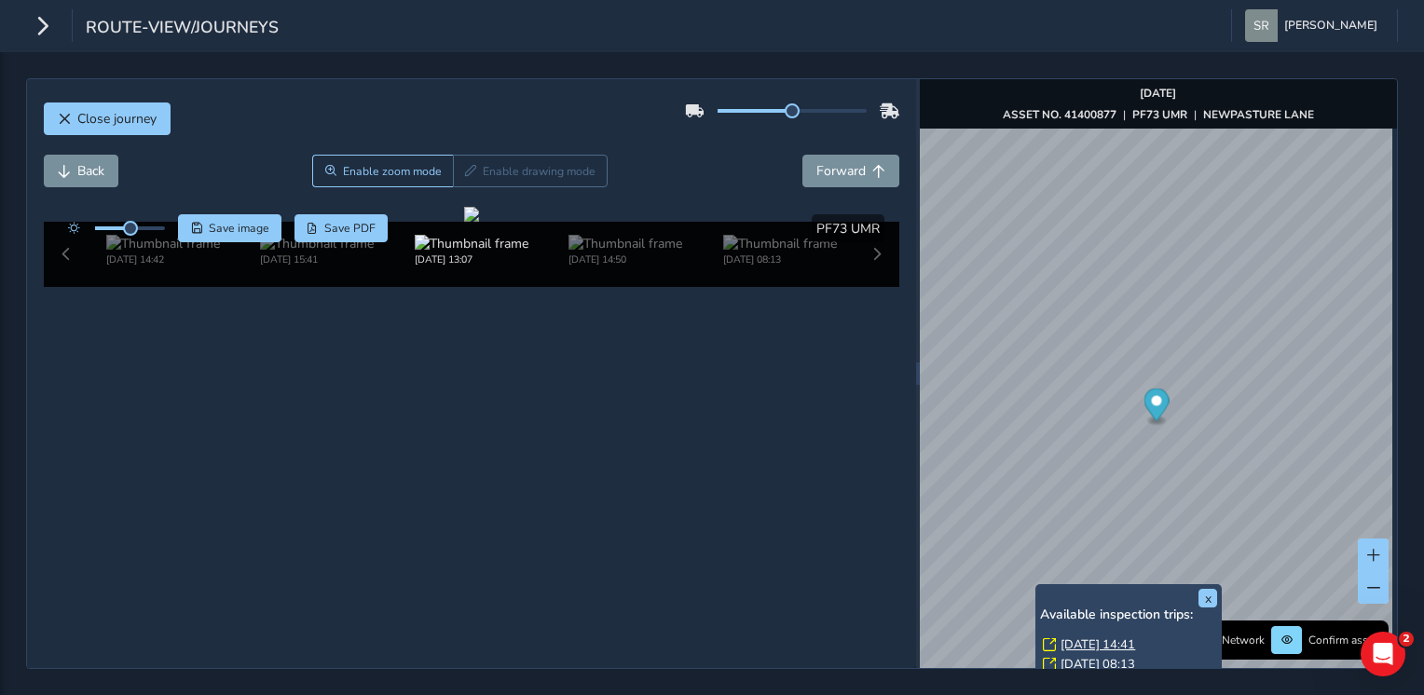
click at [1096, 646] on link "[DATE] 14:41" at bounding box center [1097, 644] width 75 height 17
click at [1135, 659] on link "[DATE] 08:13" at bounding box center [1097, 664] width 75 height 17
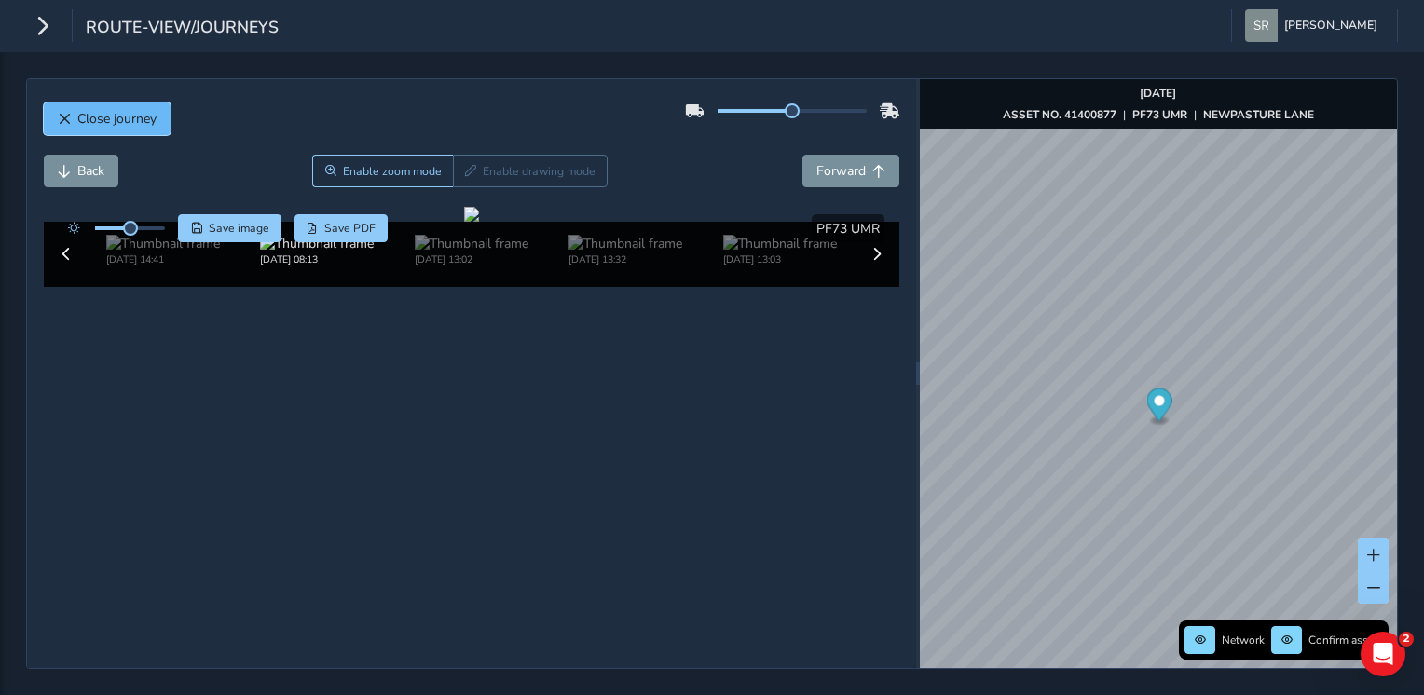
click at [82, 124] on span "Close journey" at bounding box center [116, 119] width 79 height 18
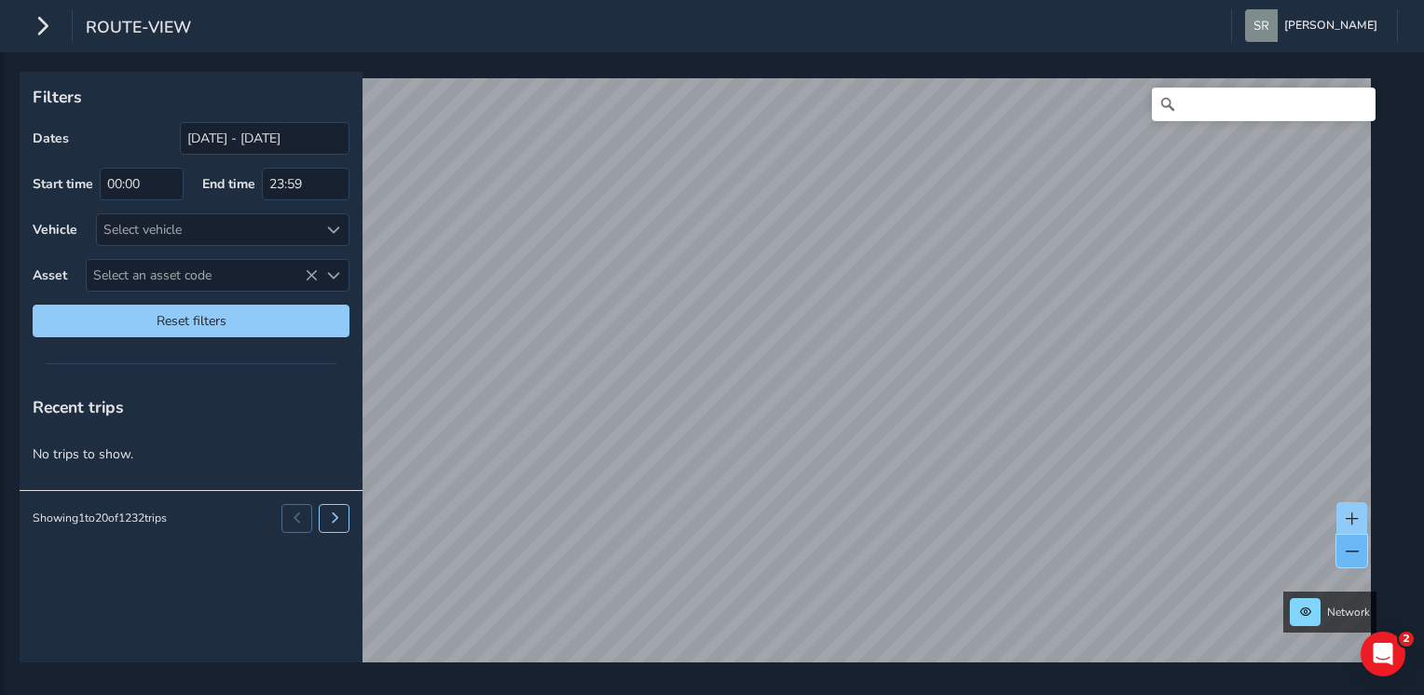
click at [1345, 556] on span at bounding box center [1351, 551] width 13 height 13
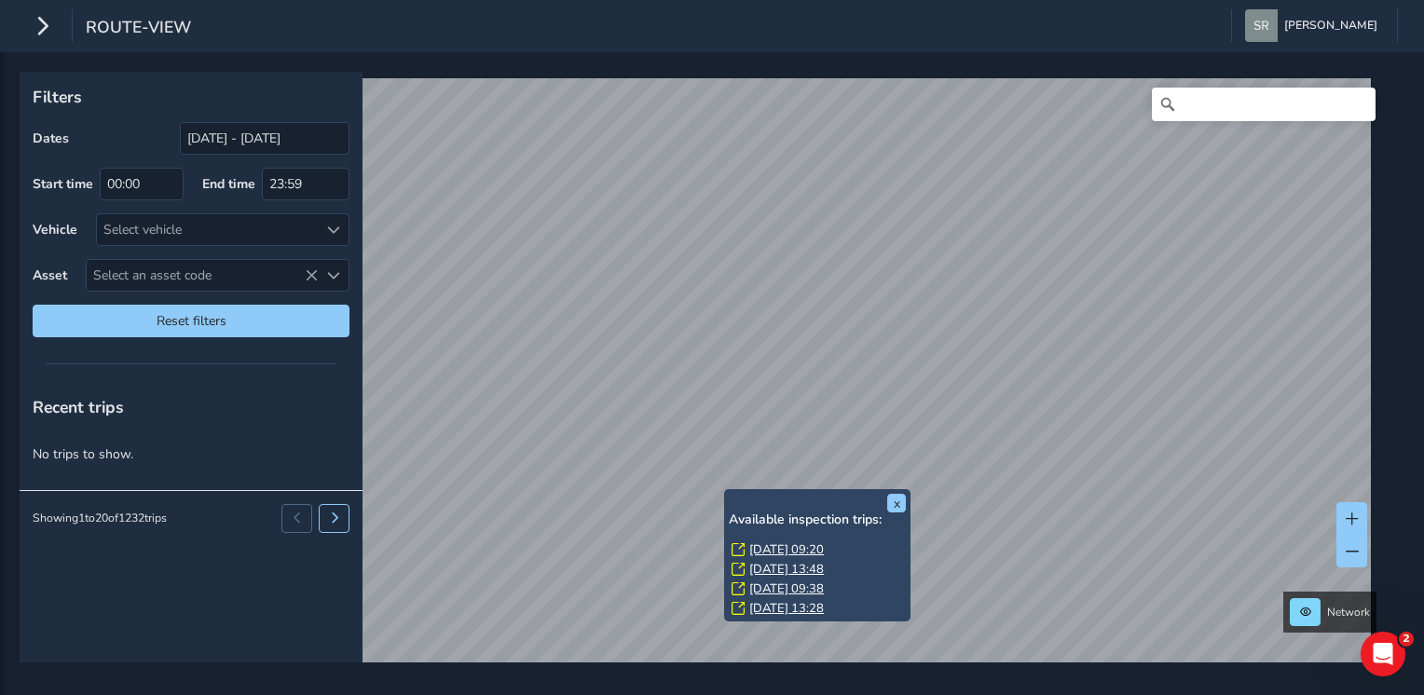
click at [724, 489] on div "x Available inspection trips: [GEOGRAPHIC_DATA][DATE] 09:20 [DATE] 13:48 [DATE]…" at bounding box center [817, 555] width 186 height 132
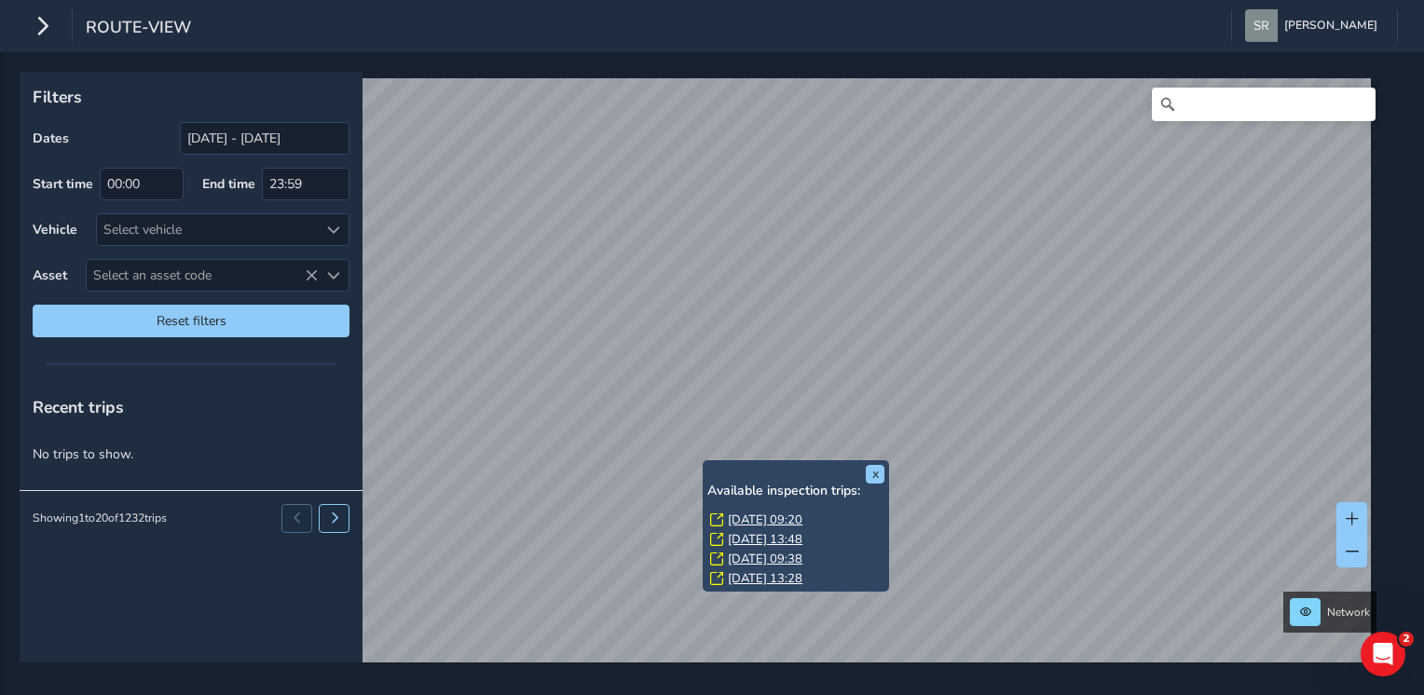
click at [745, 518] on link "[DATE] 09:20" at bounding box center [765, 519] width 75 height 17
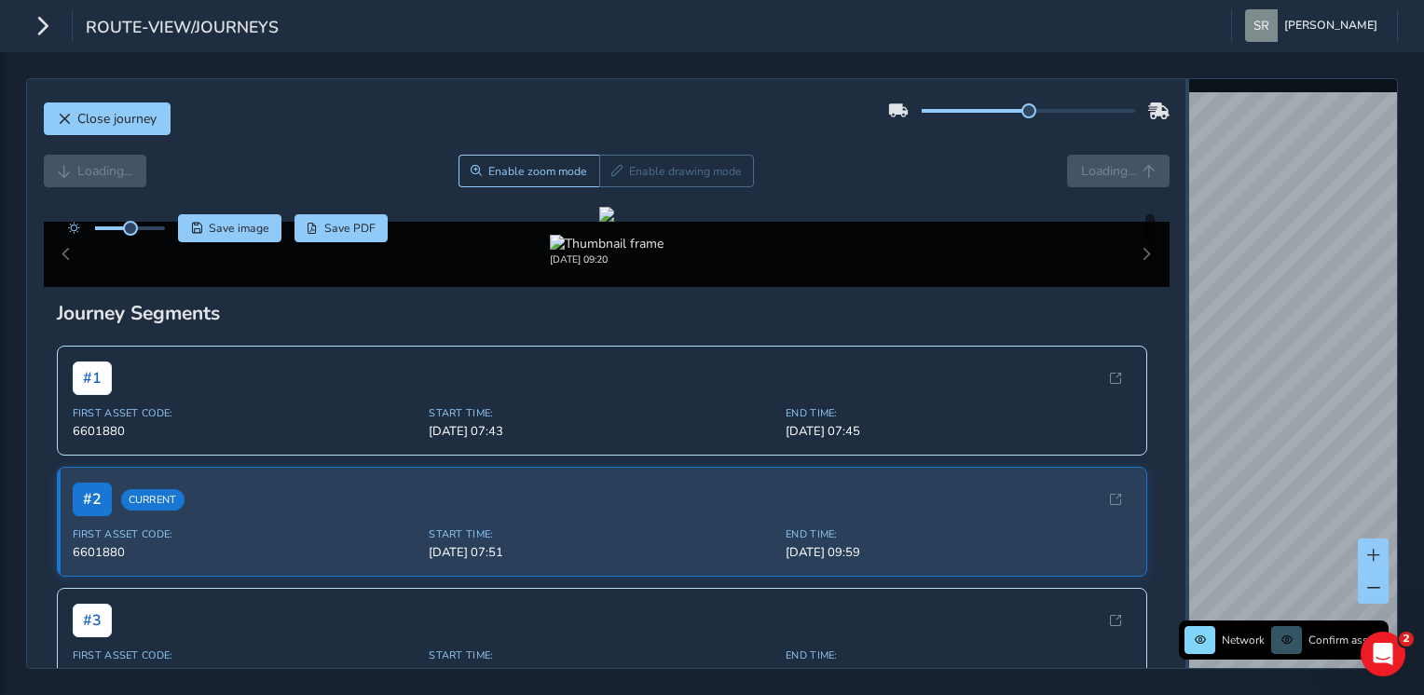
click at [1218, 324] on div "Close journey Loading... Enable zoom mode Enable drawing mode Loading... Click …" at bounding box center [711, 373] width 1371 height 591
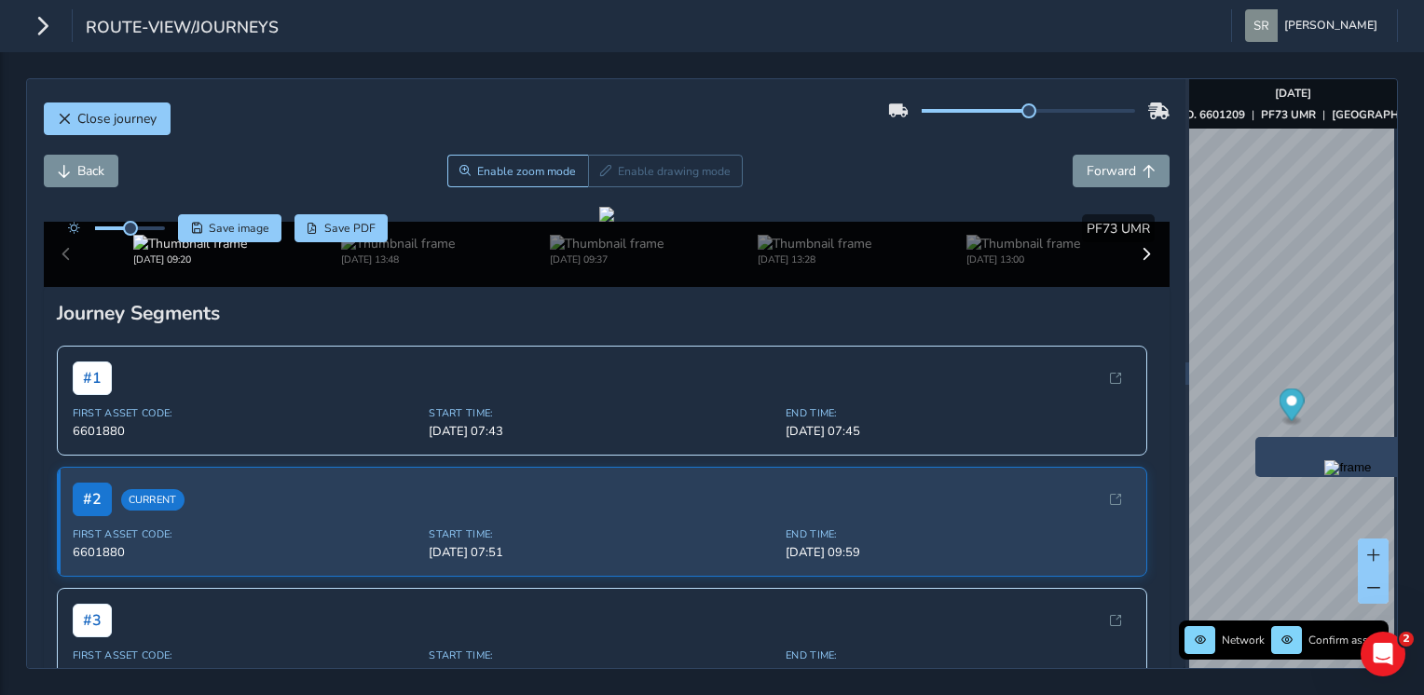
click at [1324, 475] on img "Preview frame" at bounding box center [1347, 467] width 47 height 15
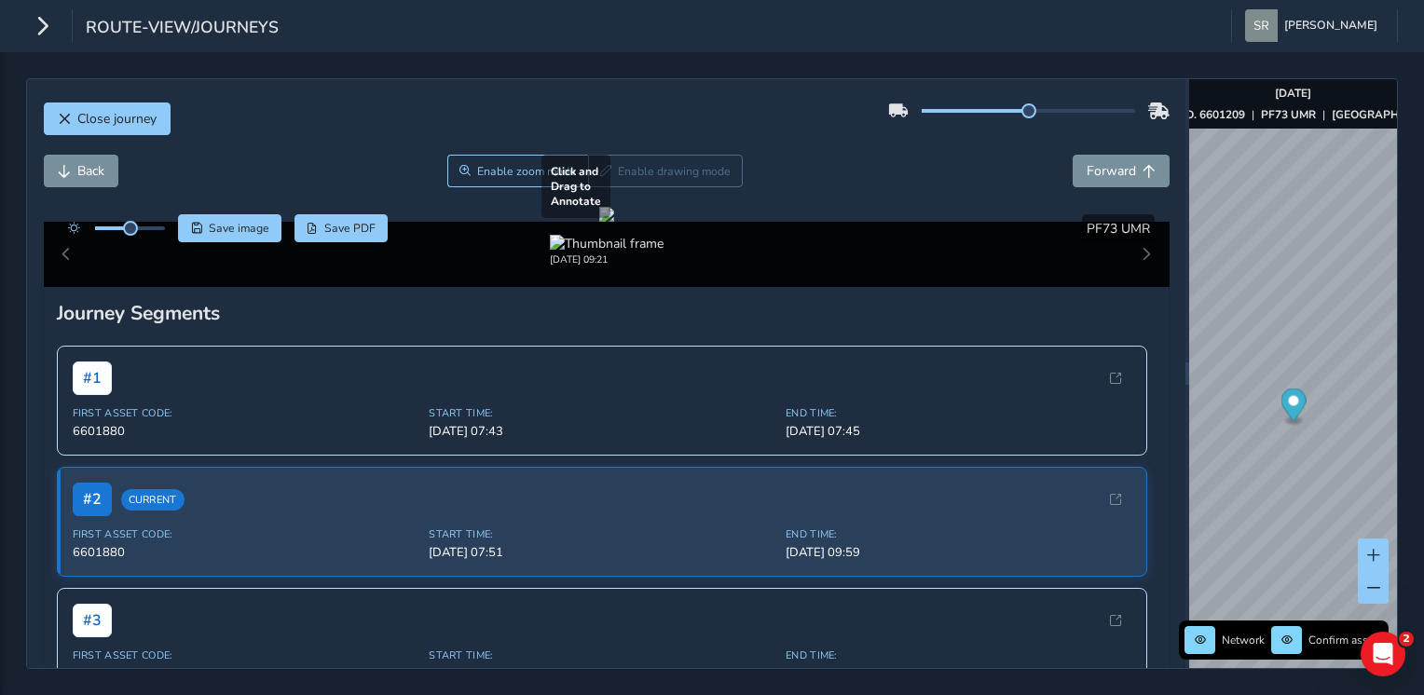
click at [614, 222] on div at bounding box center [606, 214] width 15 height 15
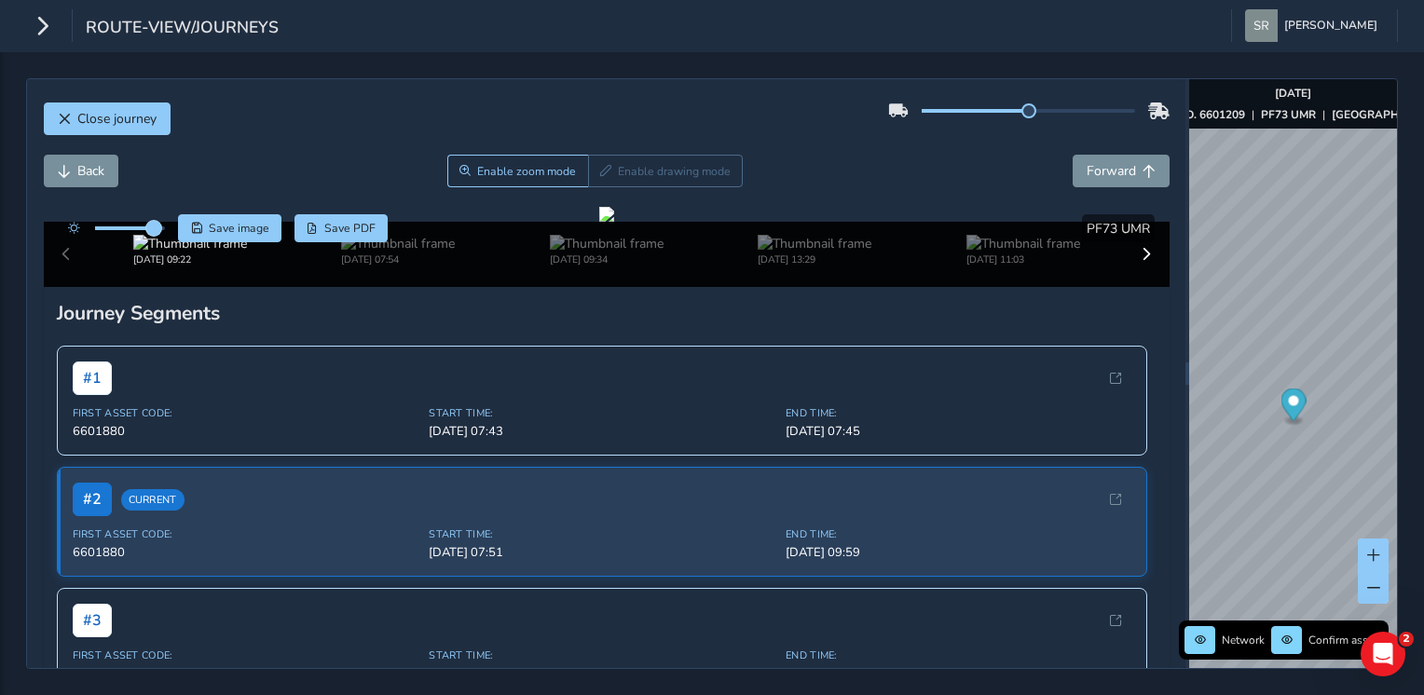
drag, startPoint x: 132, startPoint y: 234, endPoint x: 155, endPoint y: 233, distance: 22.4
click at [155, 233] on span at bounding box center [153, 228] width 15 height 15
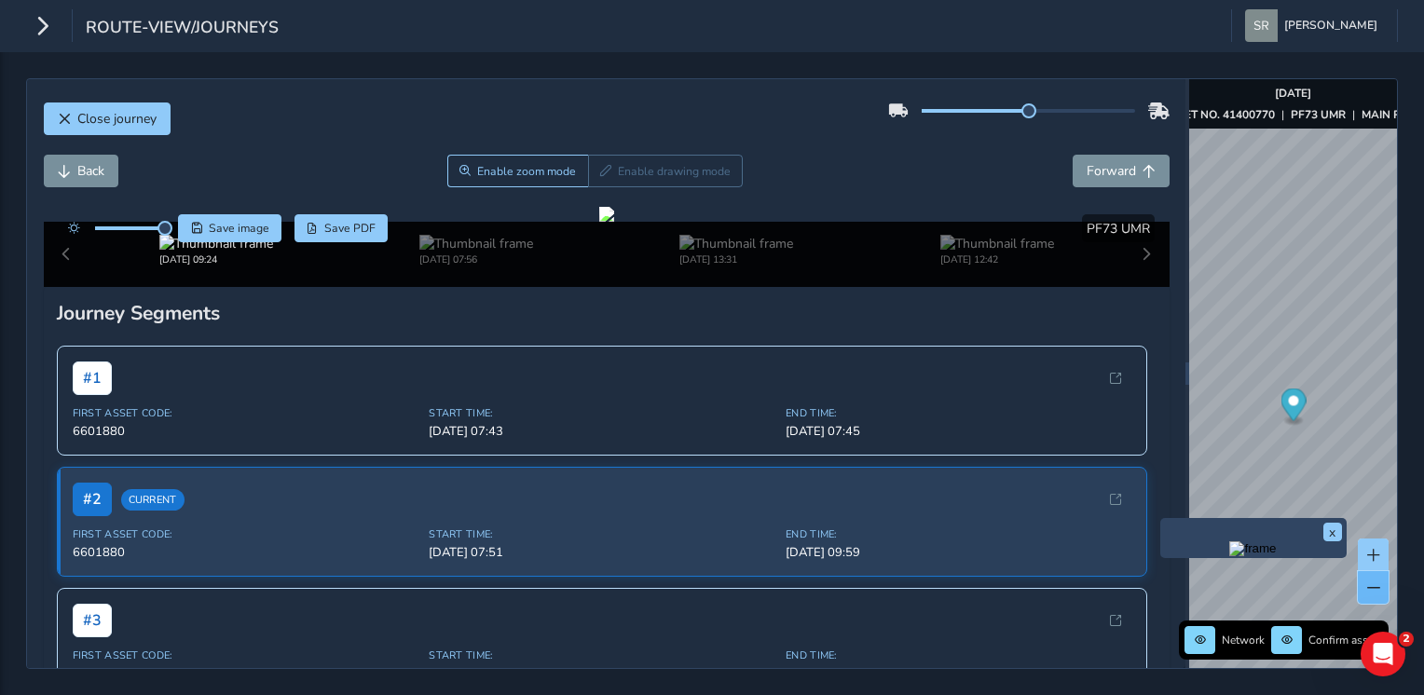
click at [1383, 587] on button at bounding box center [1372, 587] width 31 height 33
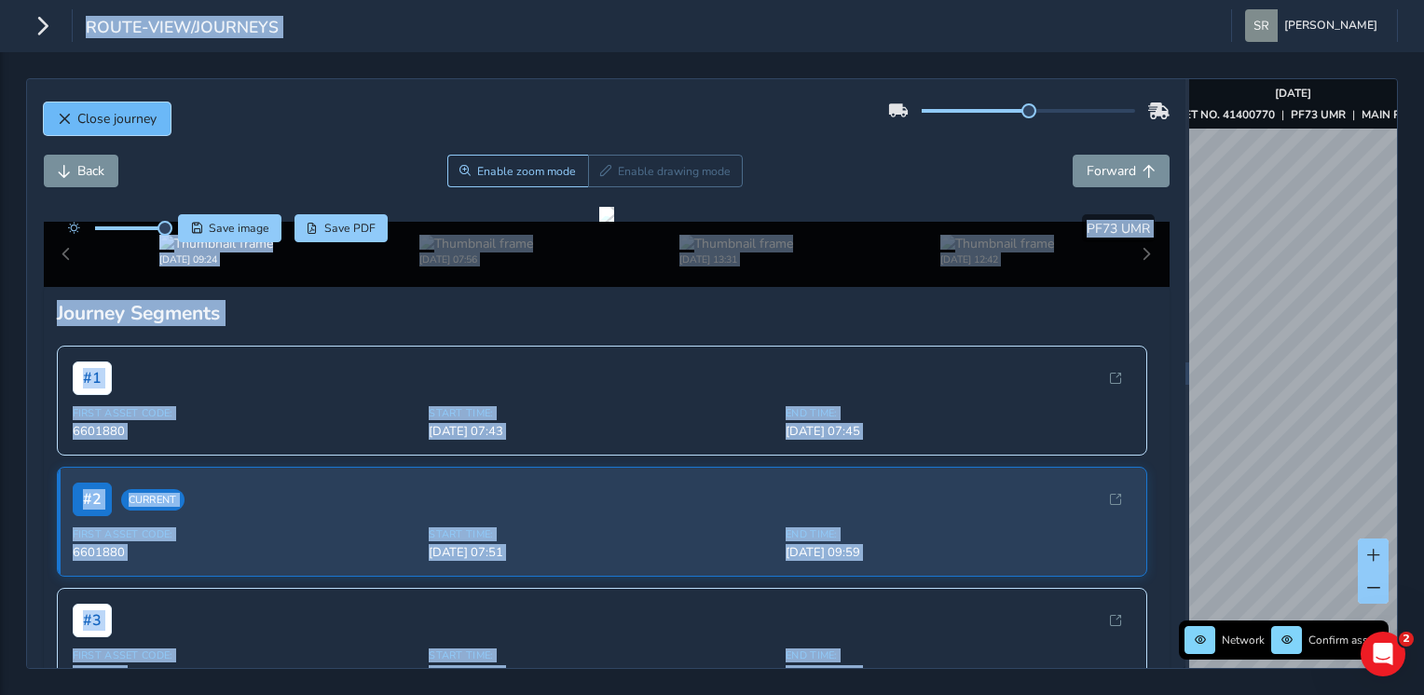
click at [94, 114] on span "Close journey" at bounding box center [116, 119] width 79 height 18
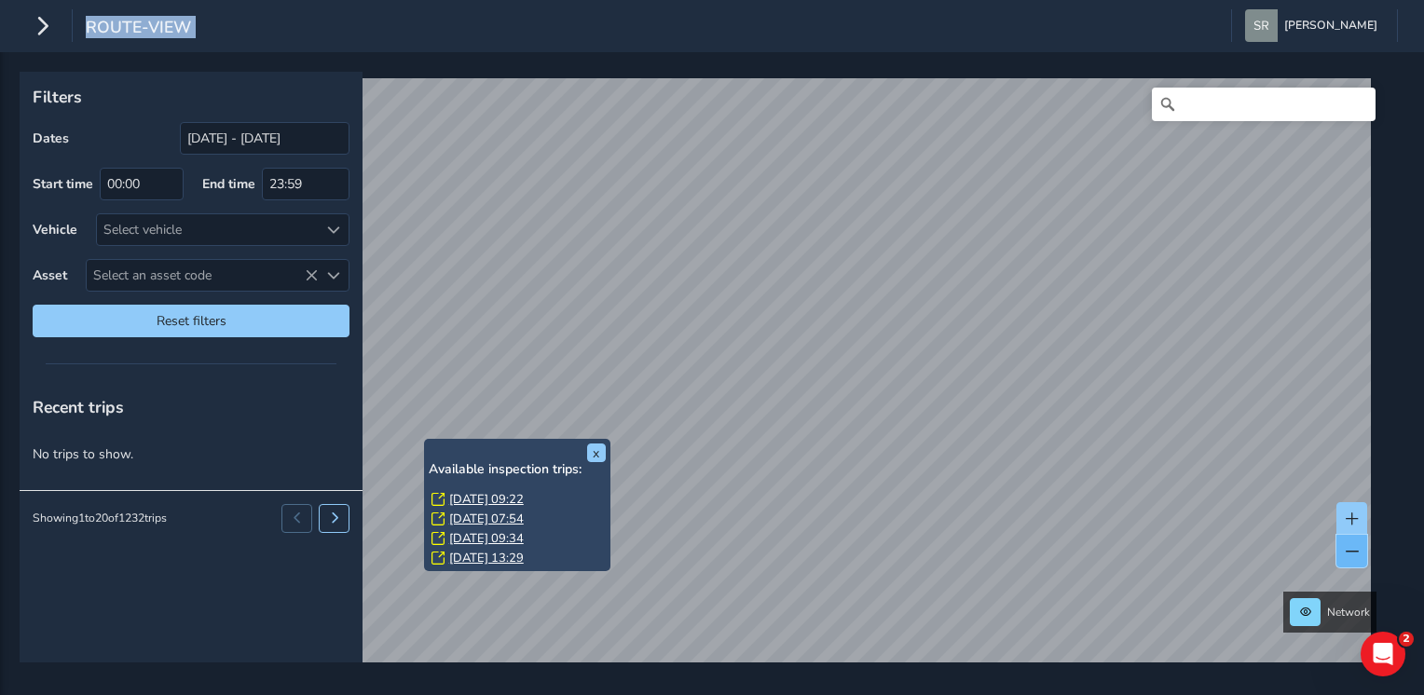
click at [1347, 550] on span at bounding box center [1351, 551] width 13 height 13
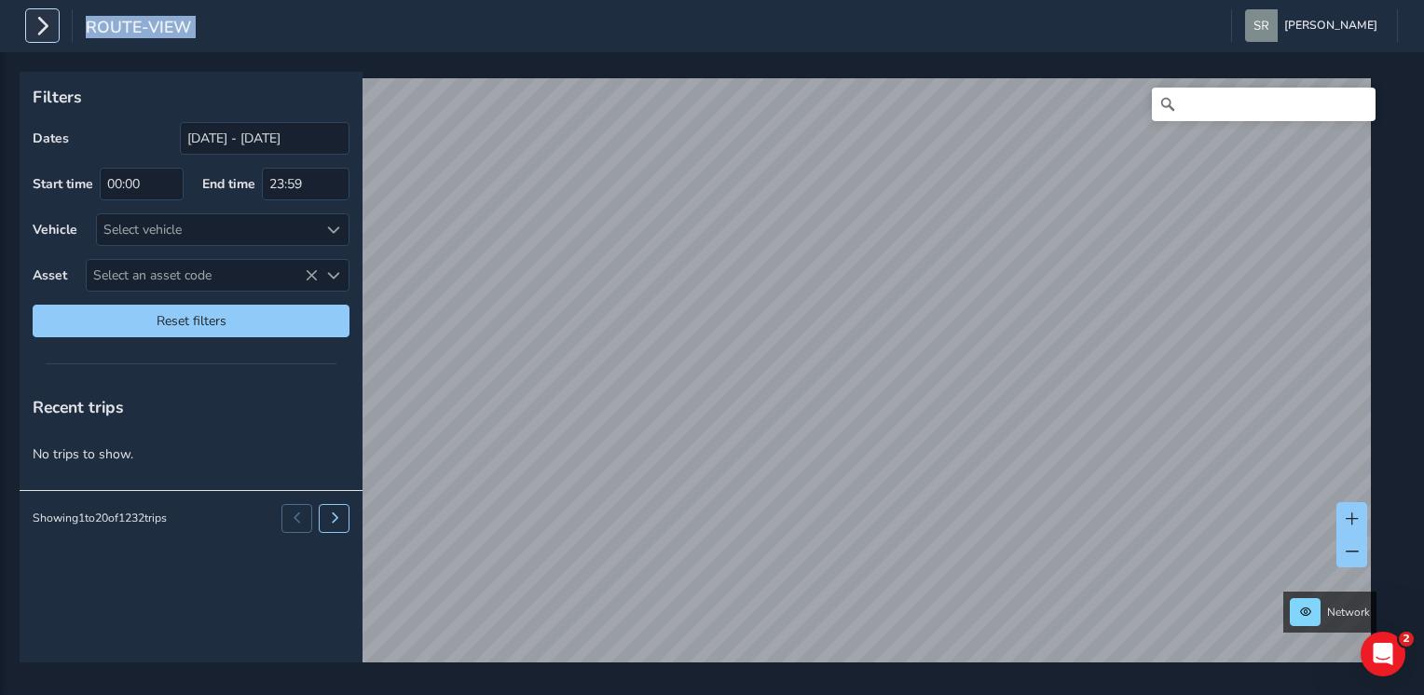
click at [41, 27] on icon "button" at bounding box center [43, 25] width 20 height 33
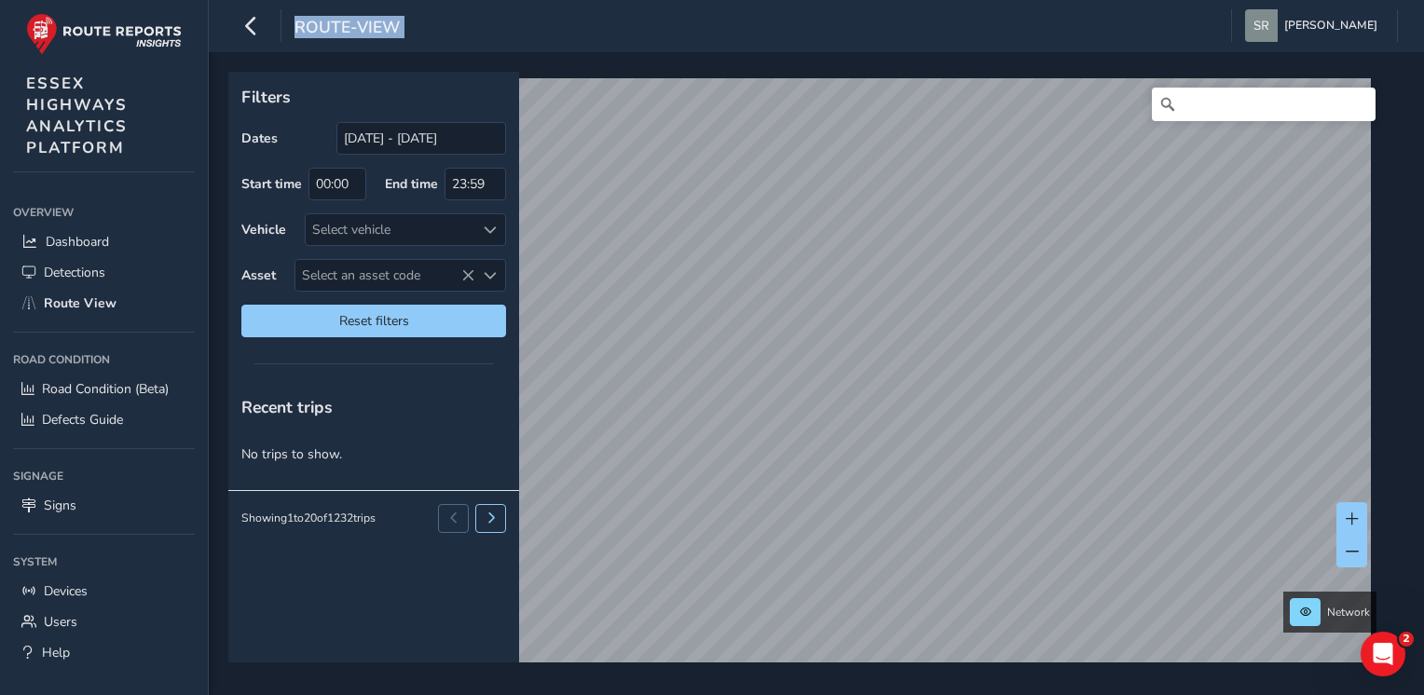
click at [462, 396] on div "Recent trips" at bounding box center [373, 407] width 291 height 48
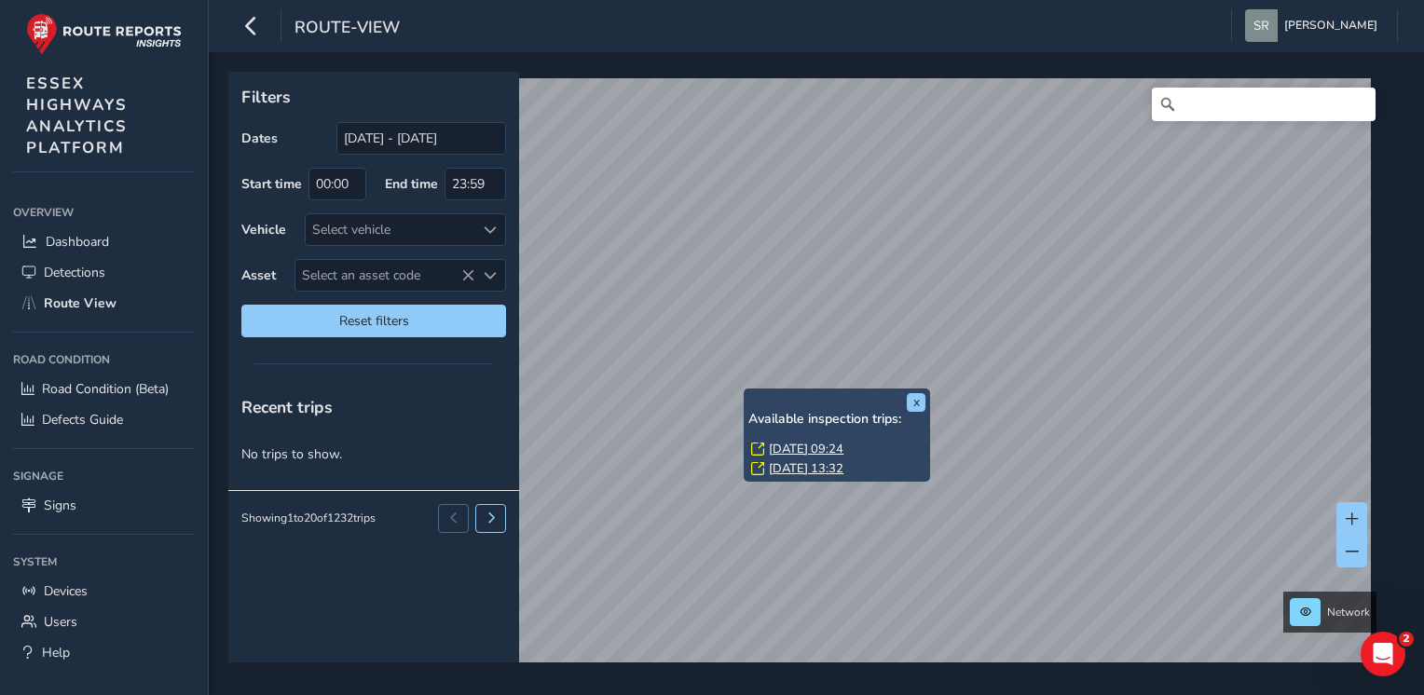
click at [799, 446] on link "[DATE] 09:24" at bounding box center [806, 449] width 75 height 17
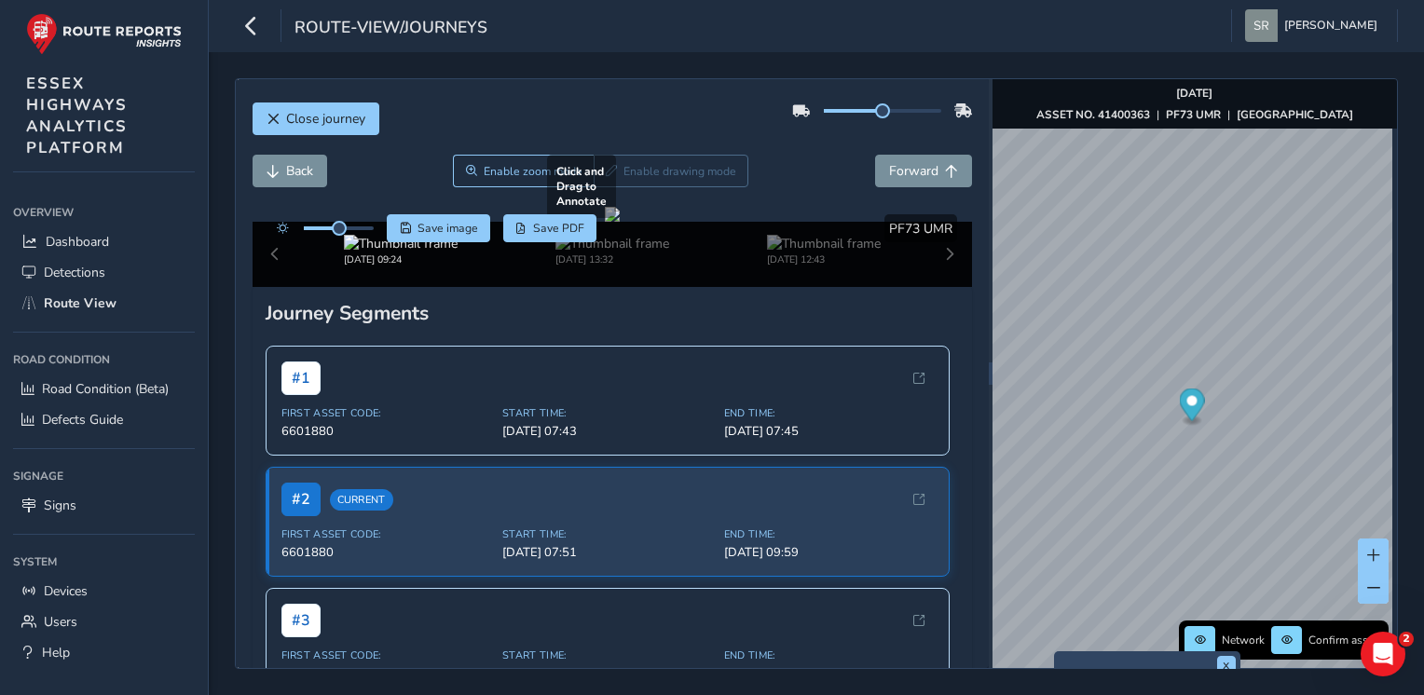
click at [1055, 658] on div "x" at bounding box center [1147, 671] width 186 height 40
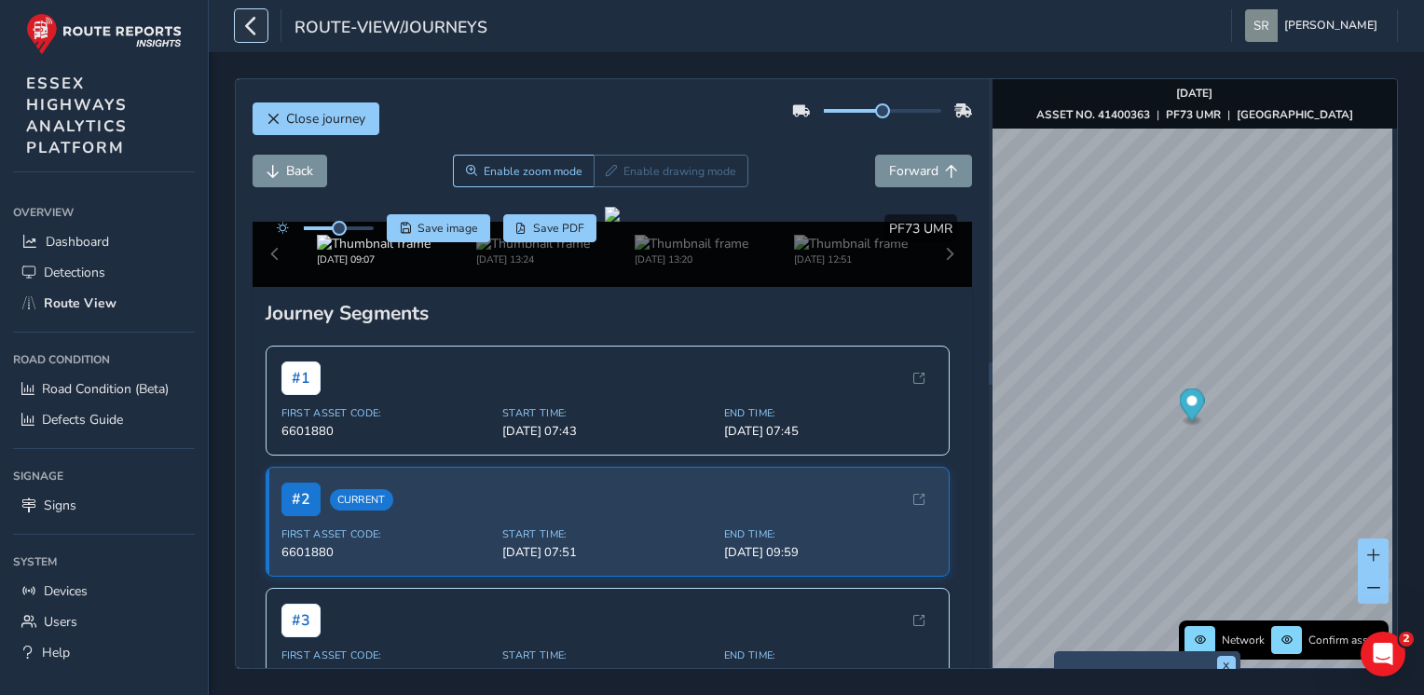
click at [253, 24] on icon "button" at bounding box center [251, 25] width 20 height 33
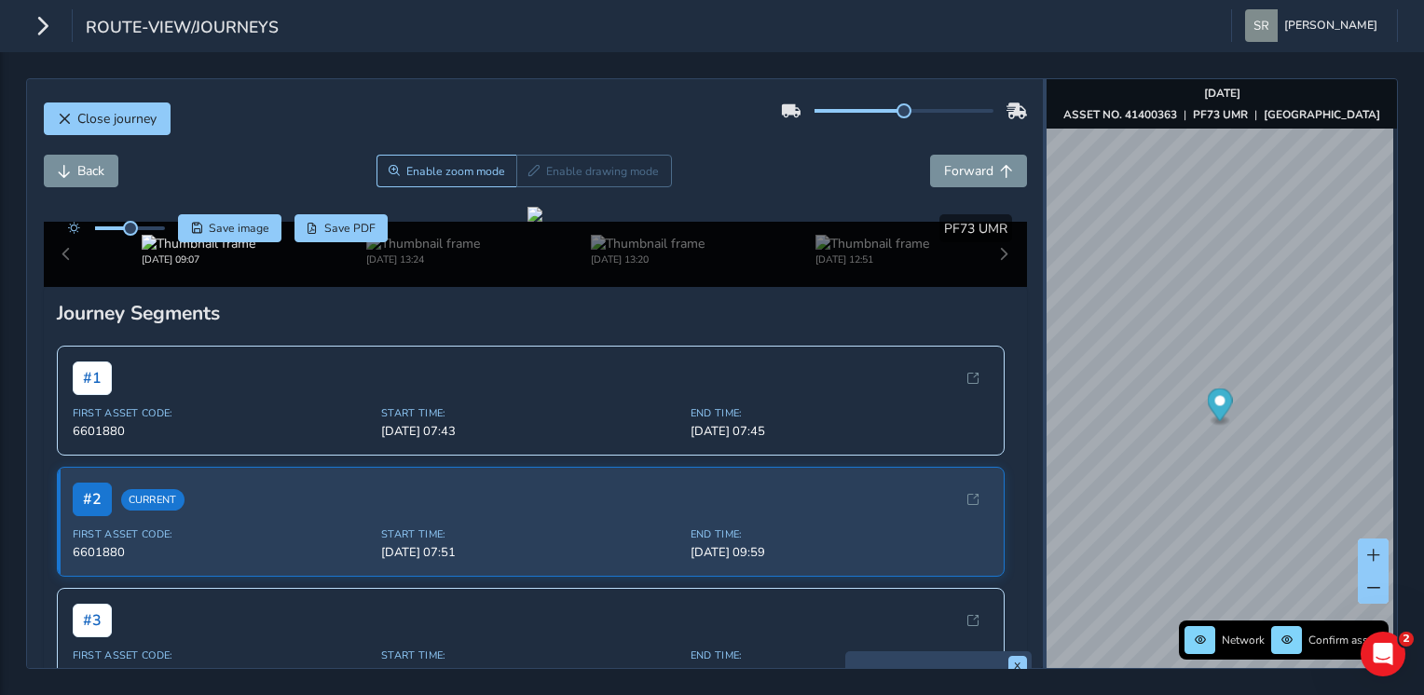
click at [1379, 320] on div "Close journey Back Enable zoom mode Enable drawing mode Forward Click and Drag …" at bounding box center [711, 373] width 1371 height 591
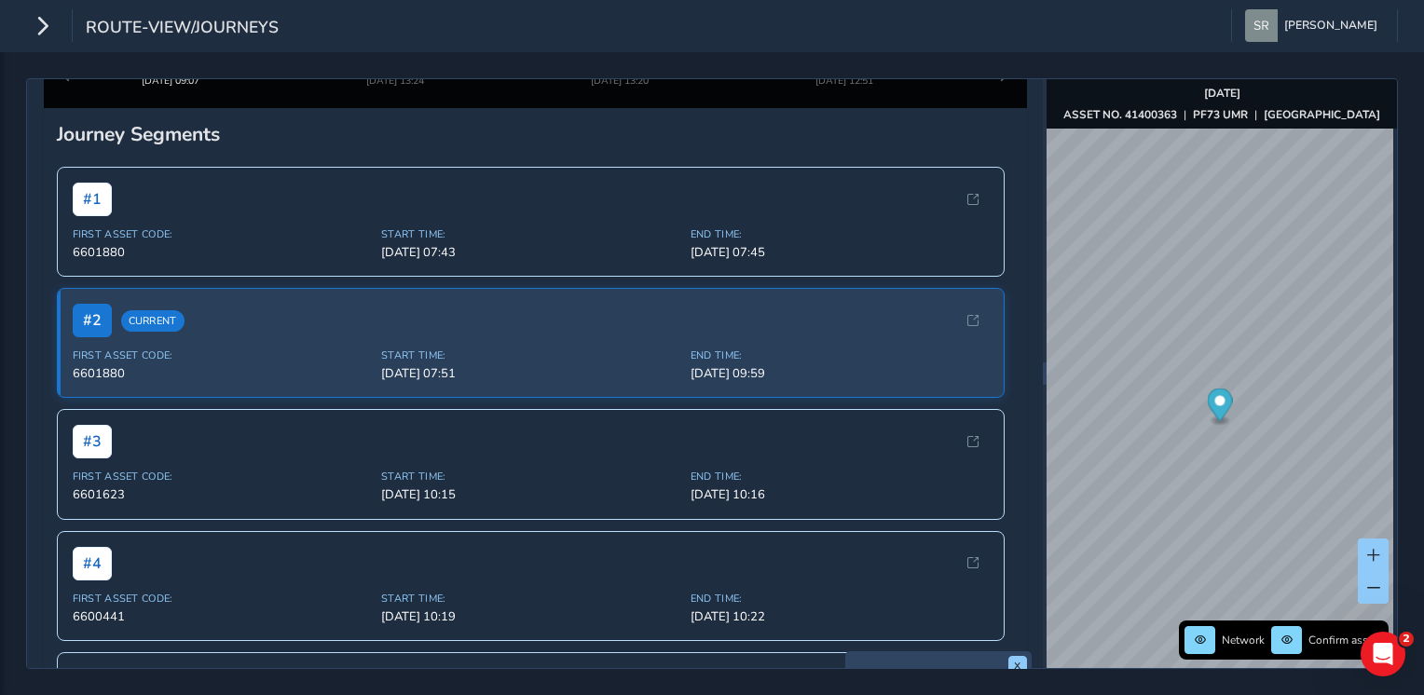
scroll to position [164, 0]
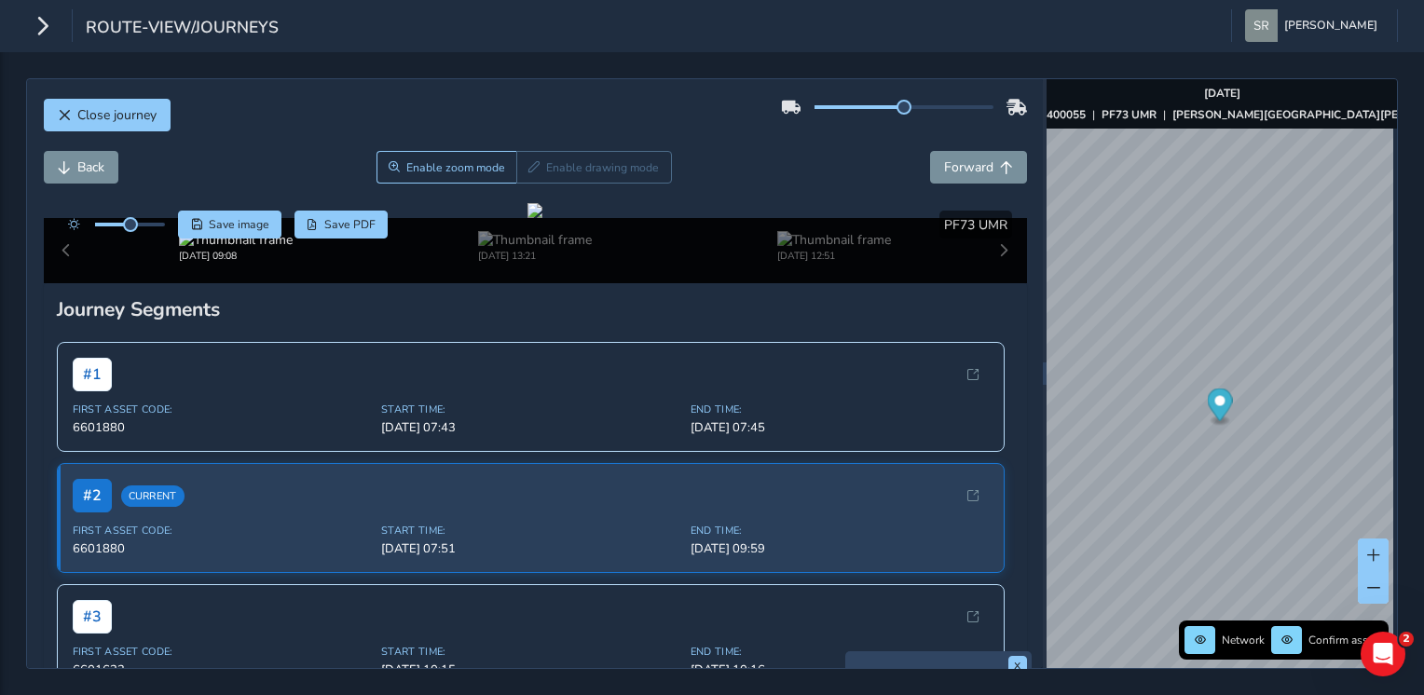
scroll to position [2, 0]
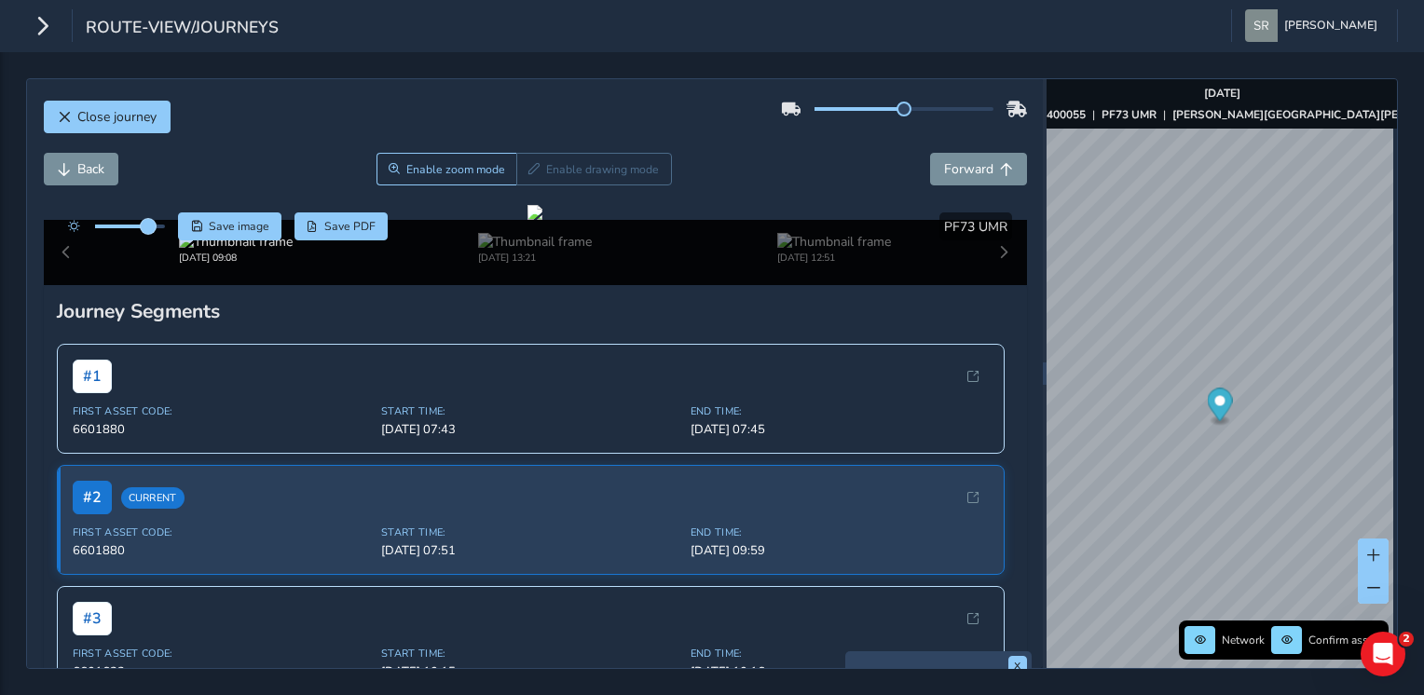
drag, startPoint x: 129, startPoint y: 227, endPoint x: 149, endPoint y: 225, distance: 19.7
click at [149, 225] on span at bounding box center [148, 226] width 15 height 15
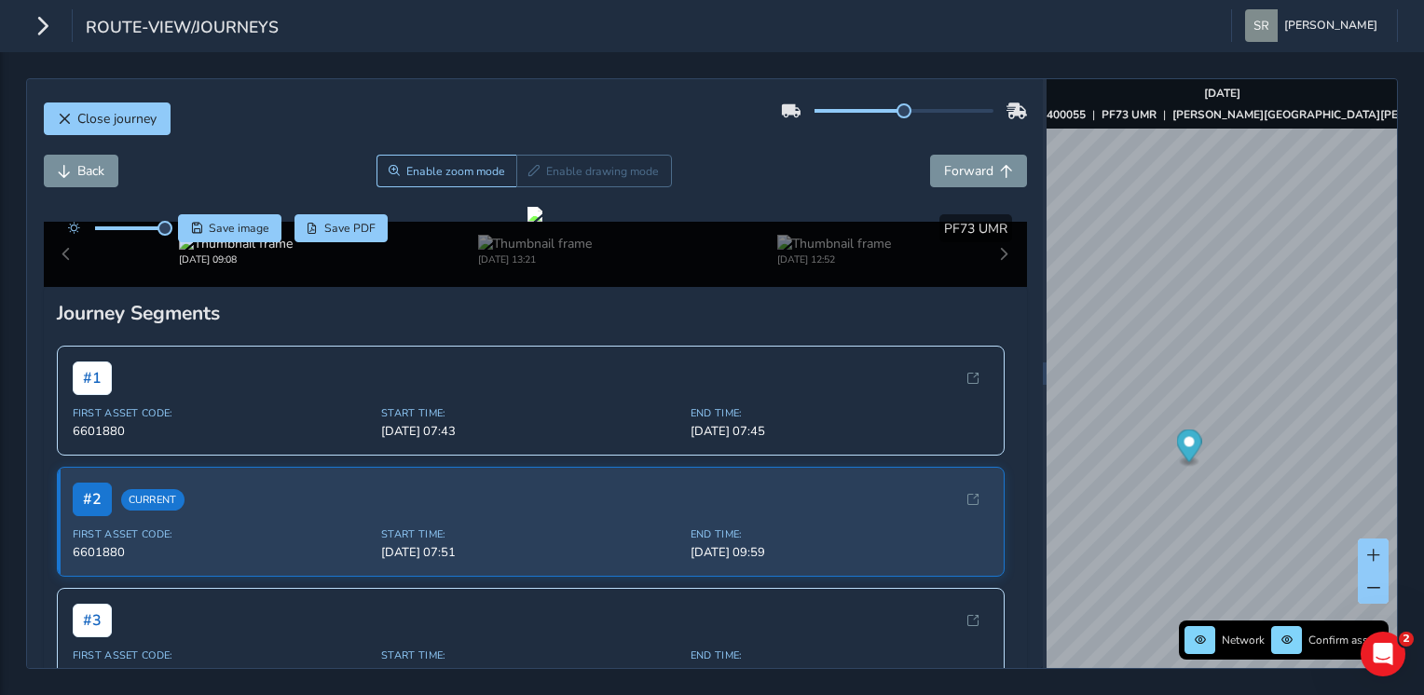
scroll to position [2, 0]
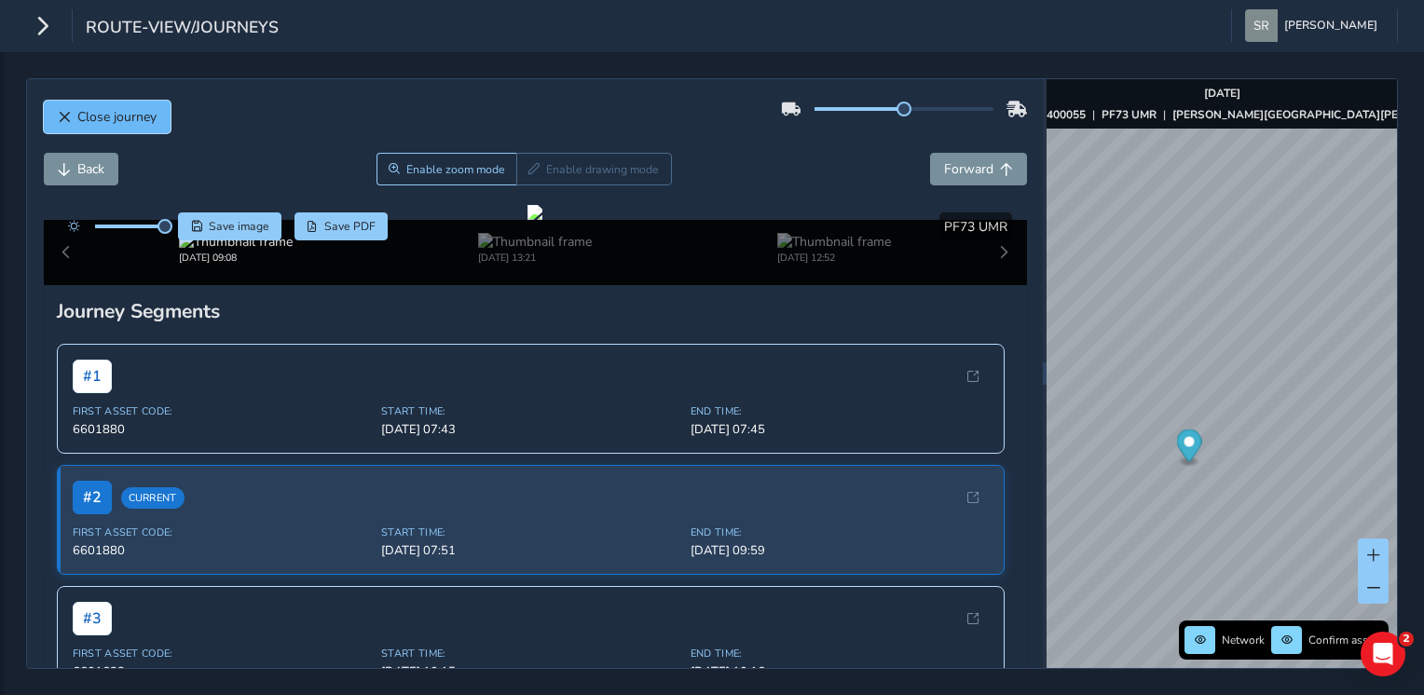
click at [75, 120] on button "Close journey" at bounding box center [107, 117] width 127 height 33
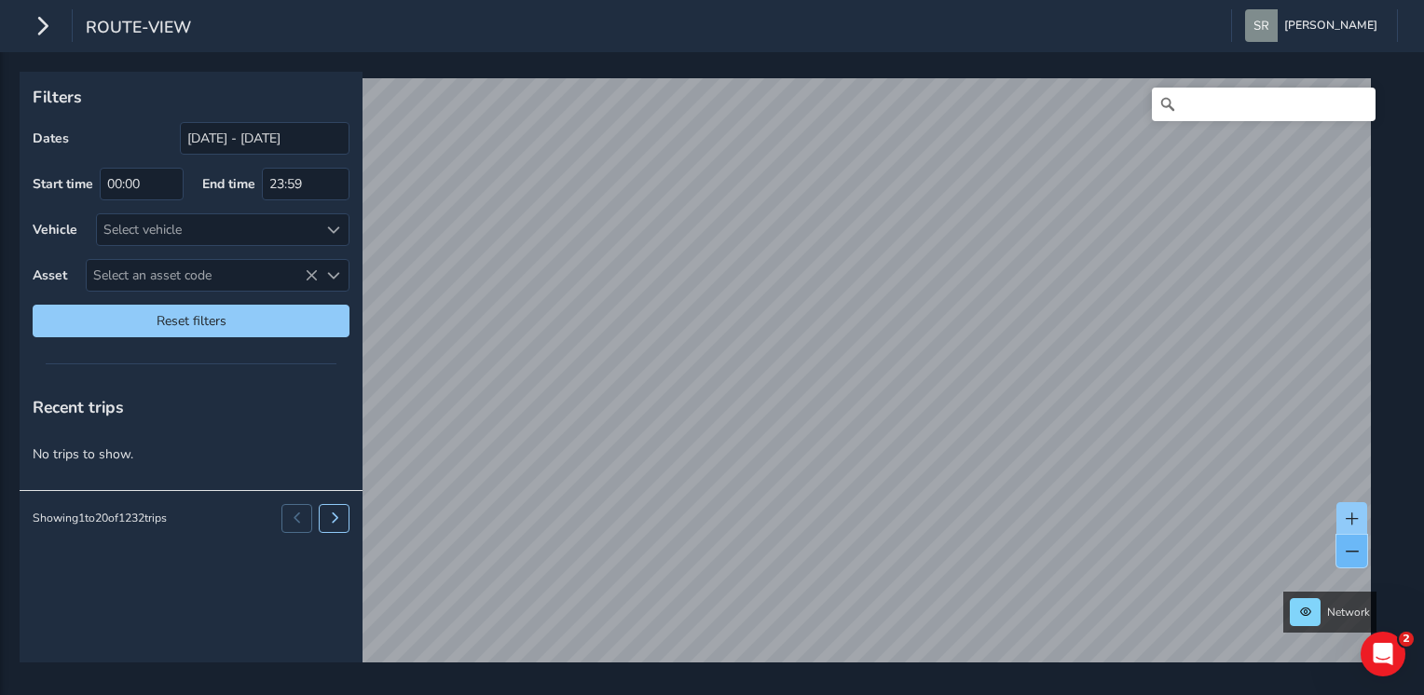
click at [1342, 543] on button at bounding box center [1351, 551] width 31 height 33
click at [1213, 110] on input "Search" at bounding box center [1263, 105] width 224 height 34
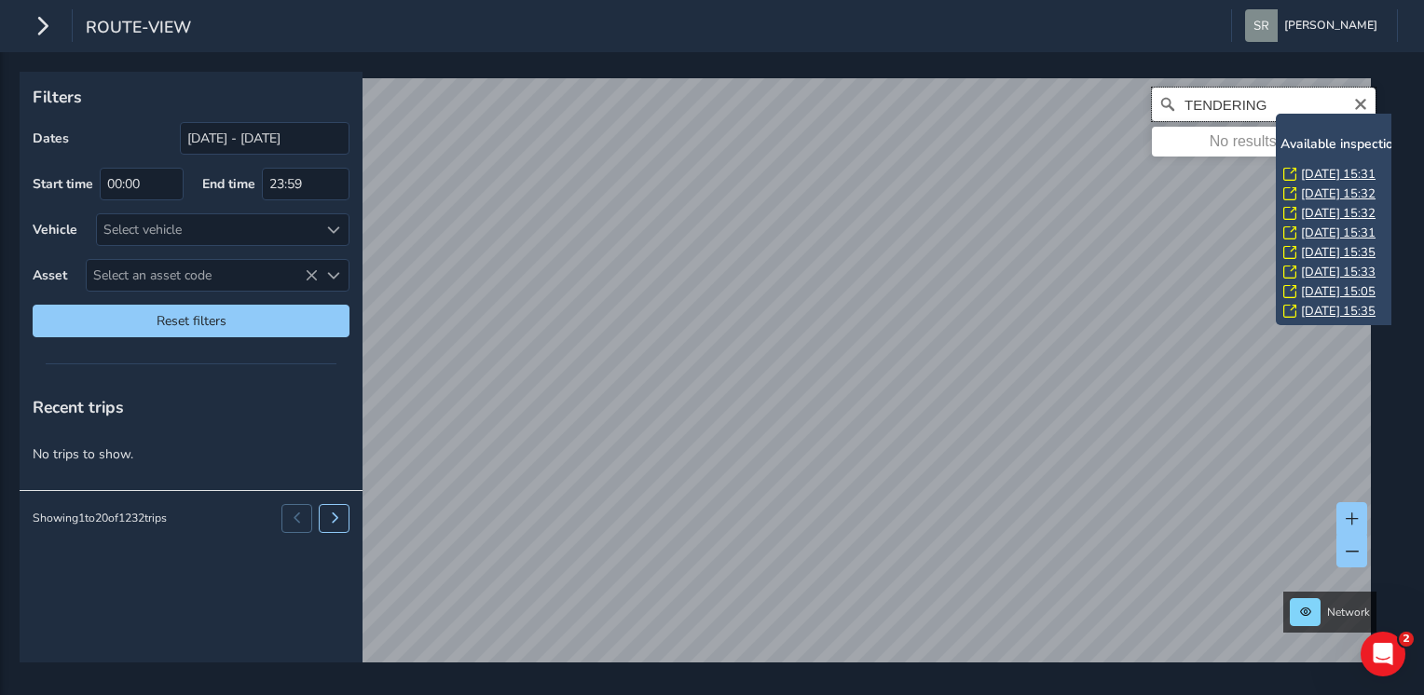
click at [1246, 103] on input "TENDERING" at bounding box center [1263, 105] width 224 height 34
click at [1255, 103] on input "TENDERING" at bounding box center [1263, 105] width 224 height 34
type input "T"
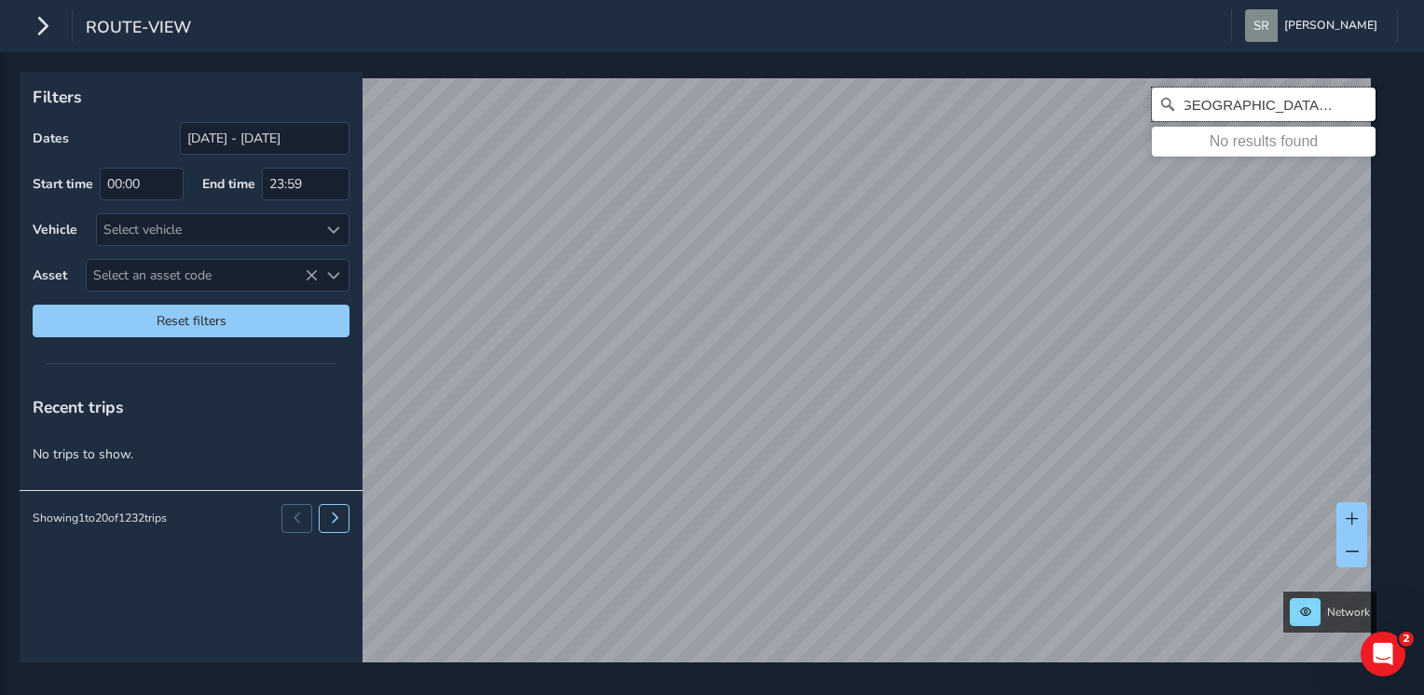
scroll to position [0, 28]
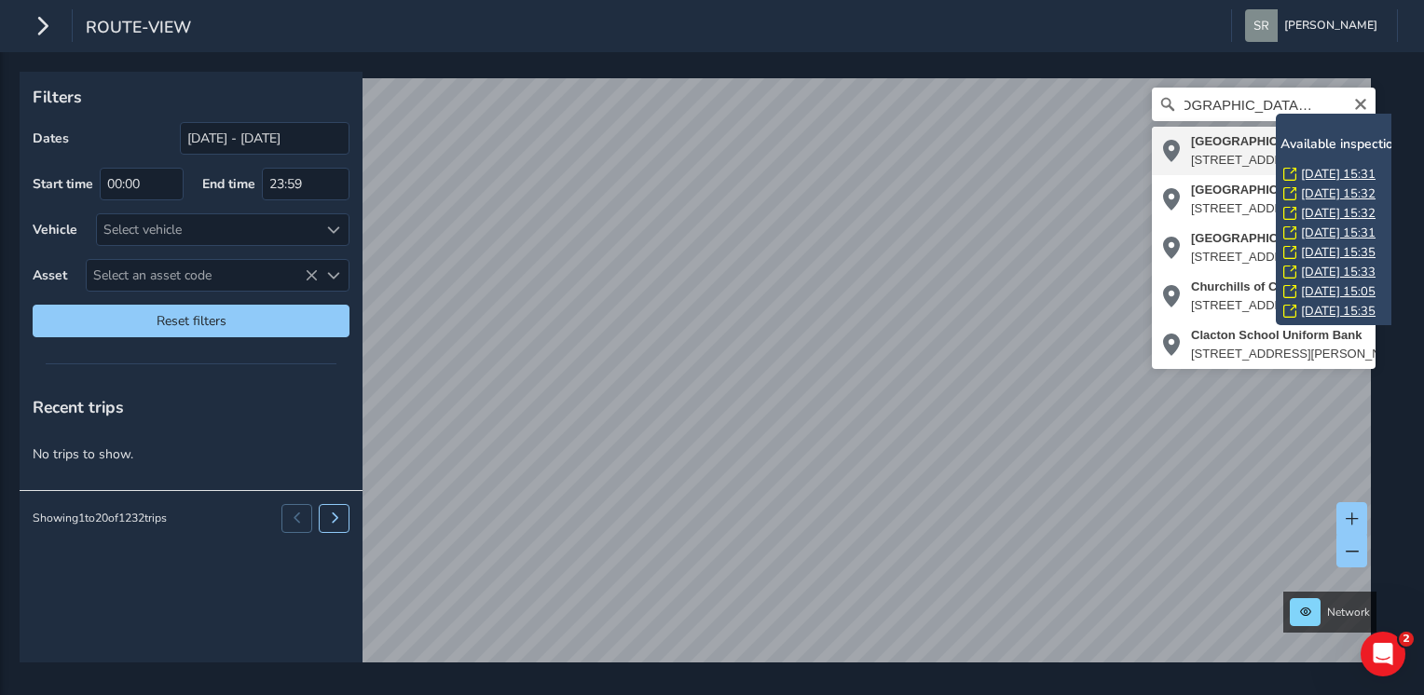
type input "Clacton Fire Station, St Johns Road, Great Clacton, Clacton-on-Sea, Tendring, E…"
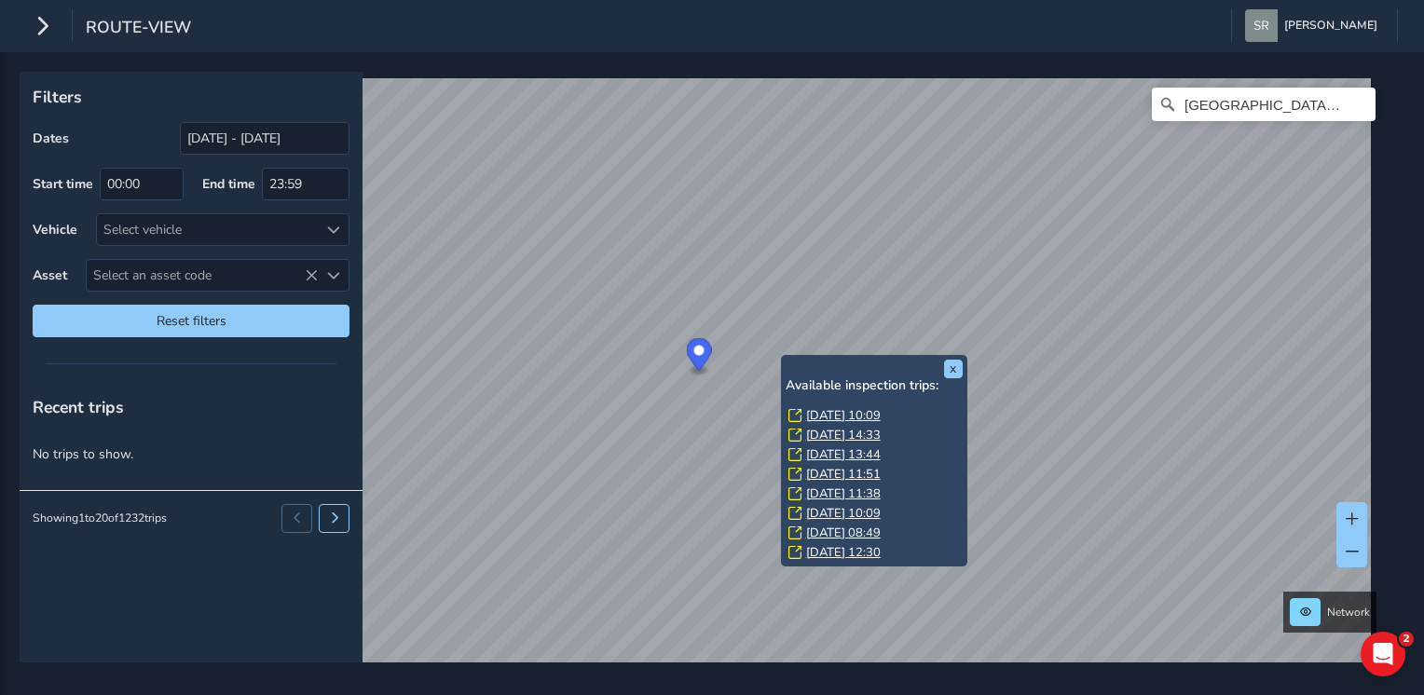
click at [809, 416] on link "Fri, 12 Sep, 10:09" at bounding box center [843, 415] width 75 height 17
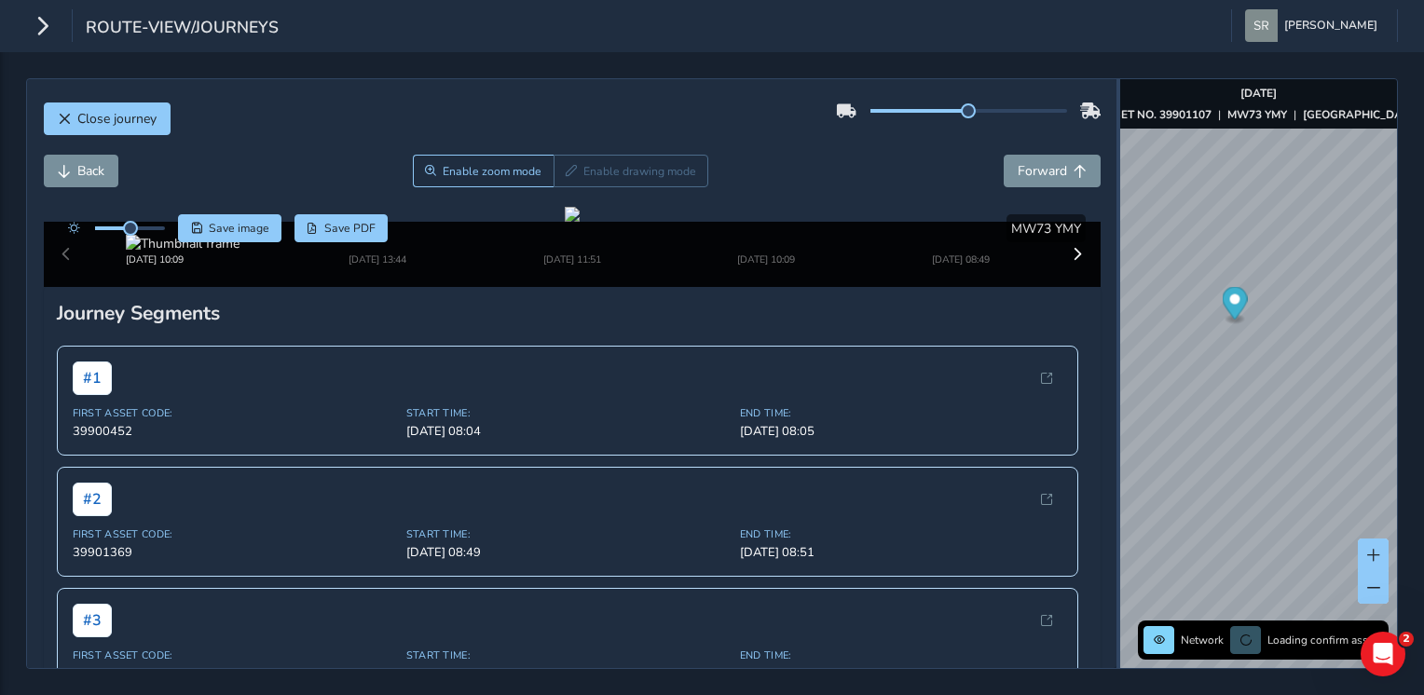
click at [1267, 353] on div "Close journey Back Enable zoom mode Enable drawing mode Forward Click and Drag …" at bounding box center [711, 373] width 1371 height 591
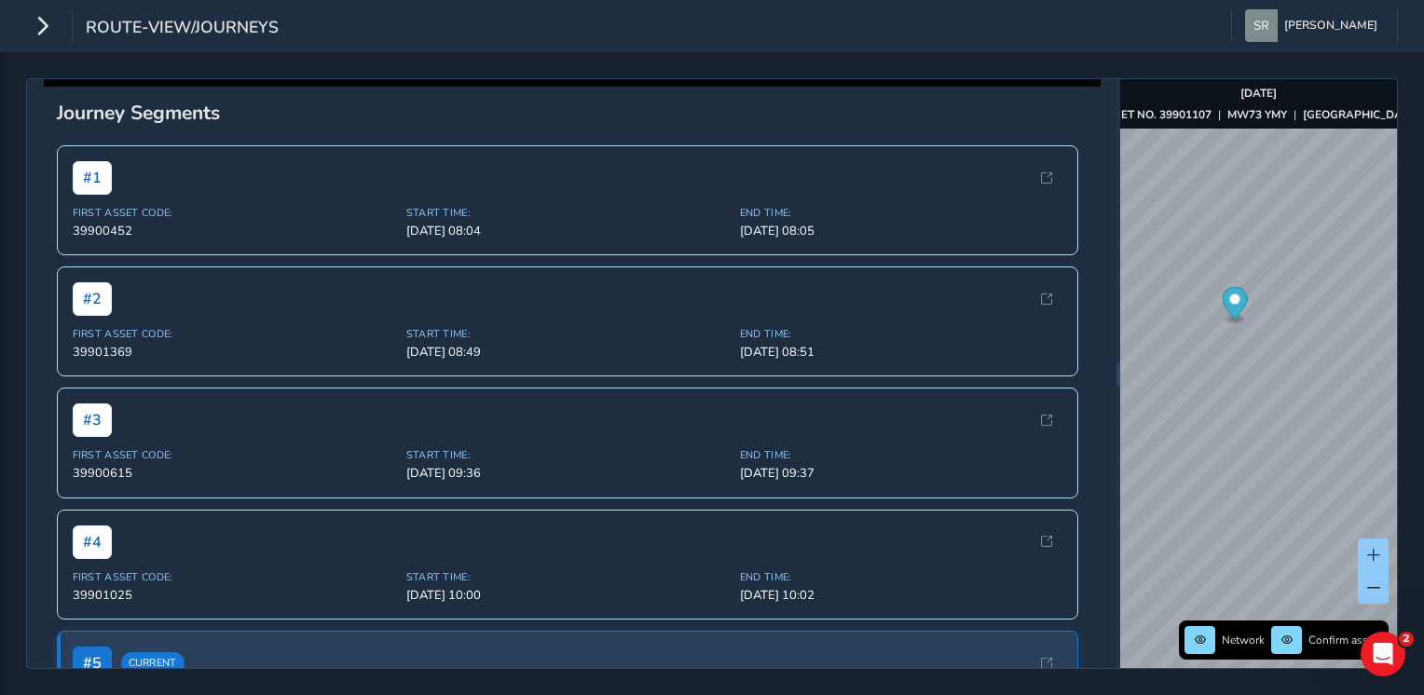
scroll to position [198, 0]
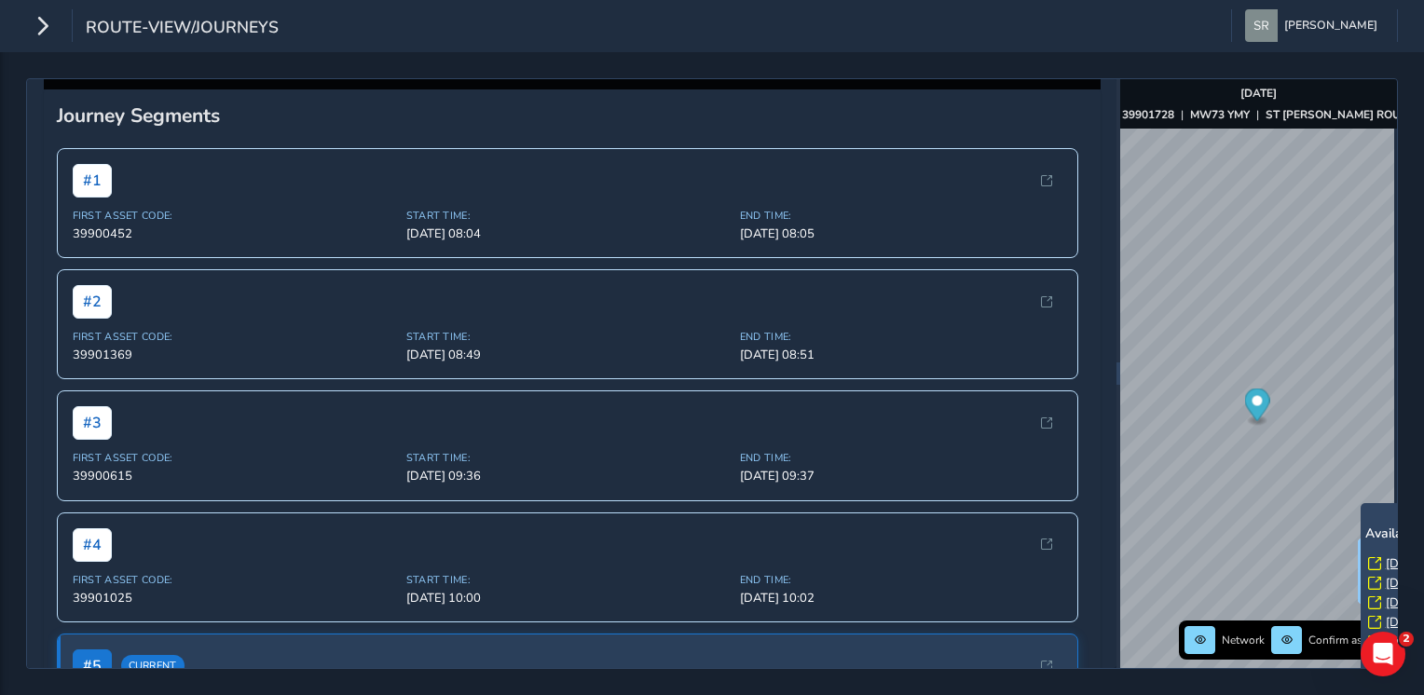
click at [1373, 564] on icon at bounding box center [1374, 563] width 13 height 13
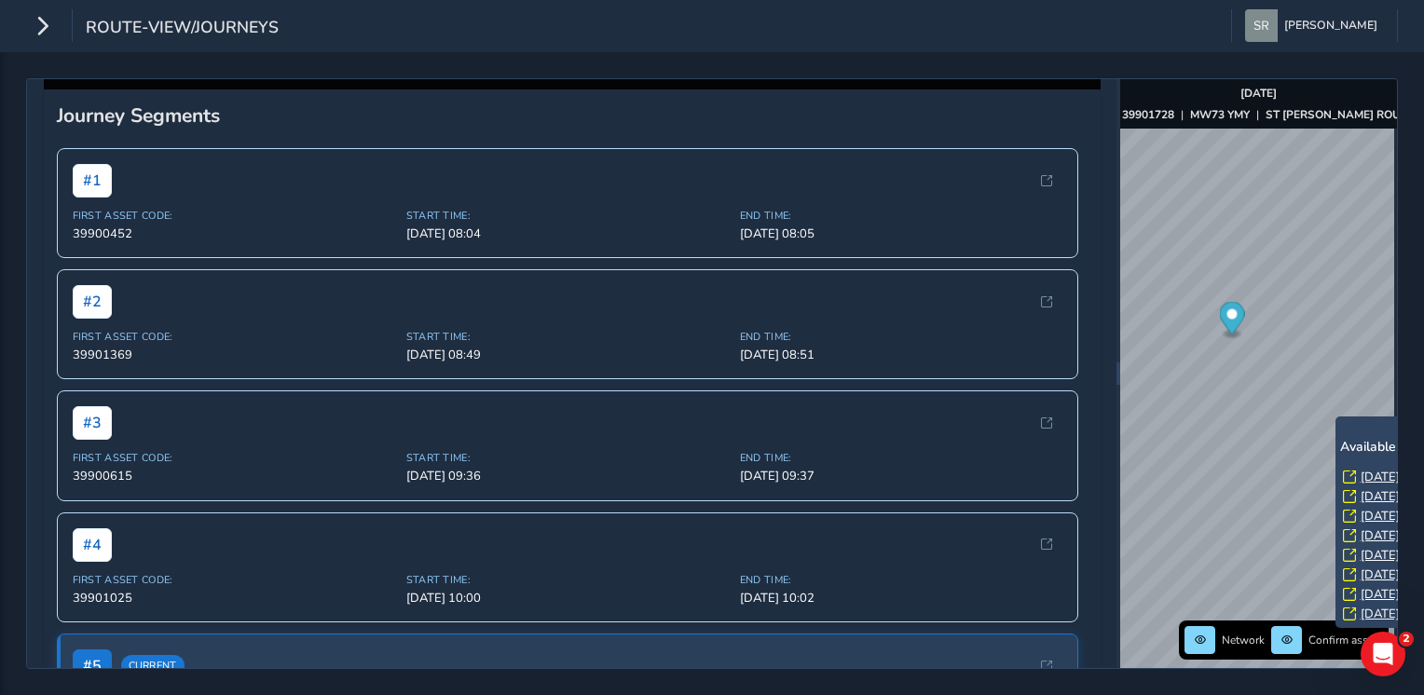
click at [1369, 474] on link "Fri, 12 Sep, 08:10" at bounding box center [1397, 477] width 75 height 17
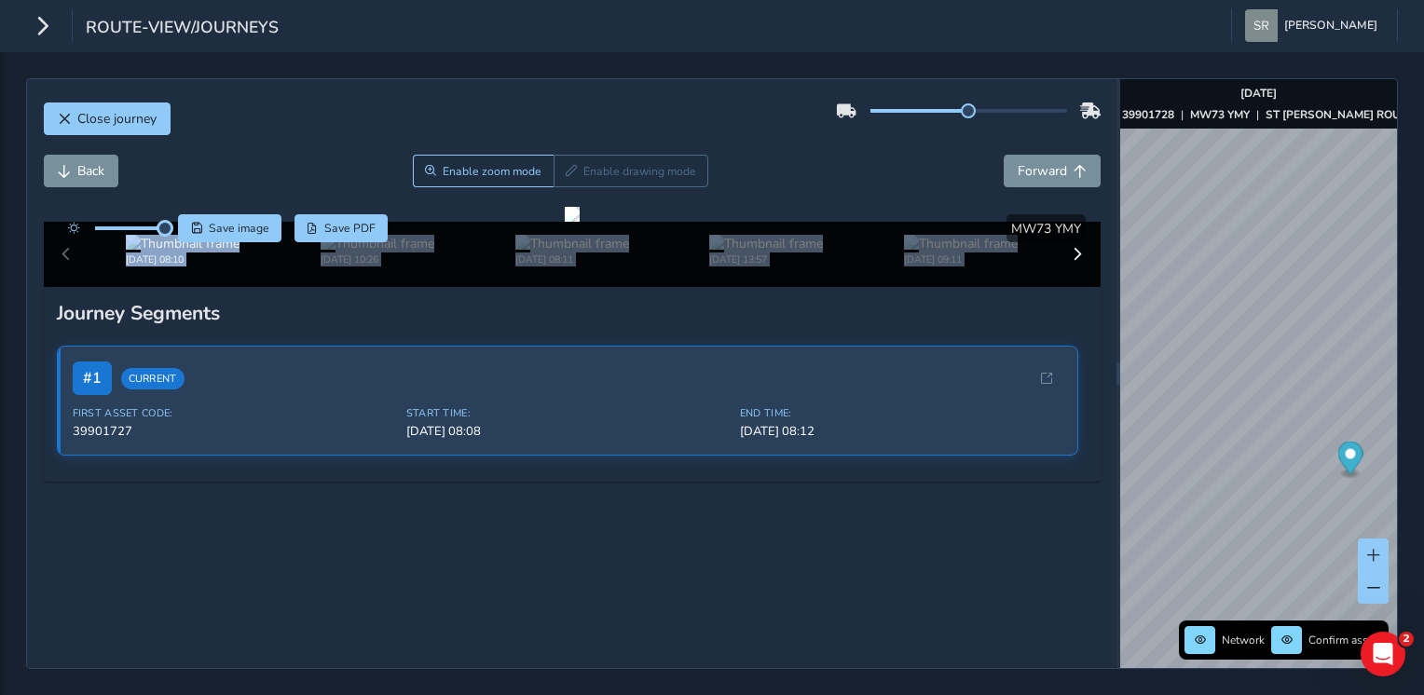
drag, startPoint x: 129, startPoint y: 228, endPoint x: 282, endPoint y: 182, distance: 159.7
click at [282, 182] on div "Close journey Back Enable zoom mode Enable drawing mode Forward Click and Drag …" at bounding box center [571, 373] width 1089 height 589
drag, startPoint x: 282, startPoint y: 182, endPoint x: 214, endPoint y: 364, distance: 194.9
click at [565, 222] on div at bounding box center [572, 214] width 15 height 15
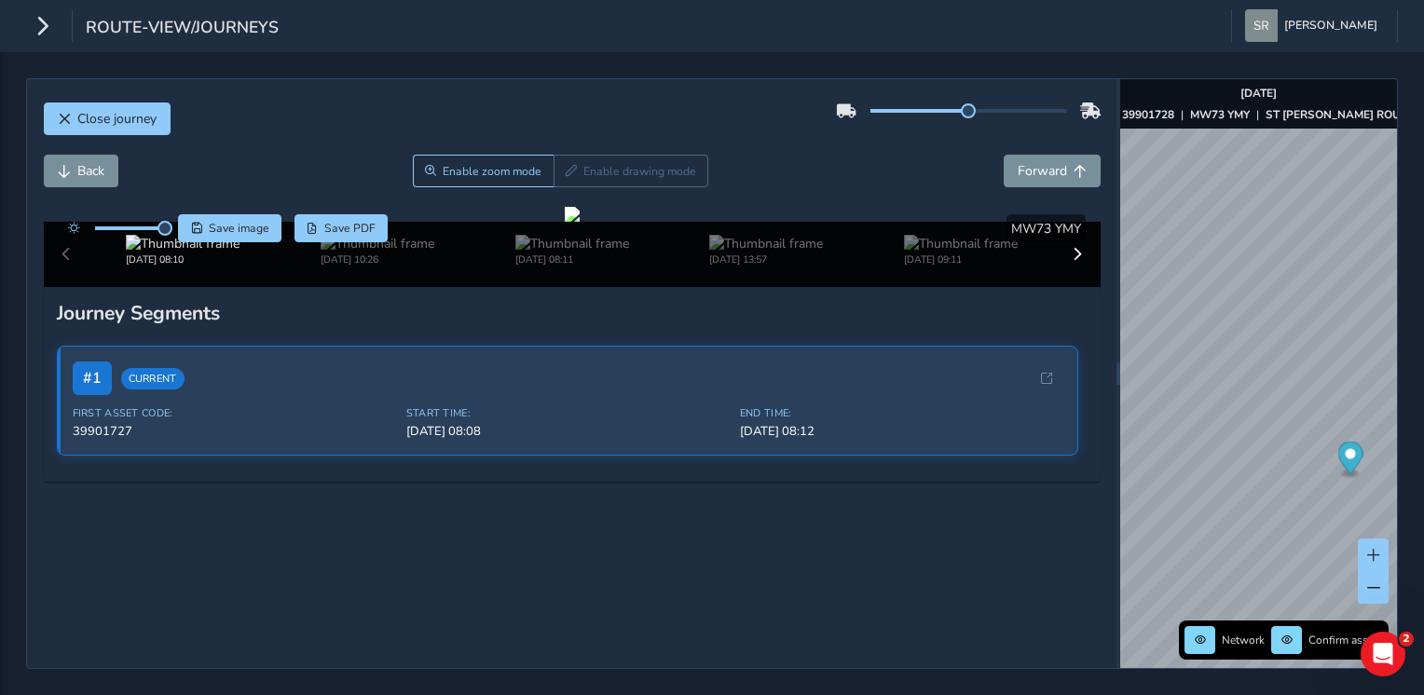
click at [245, 148] on div "Close journey" at bounding box center [572, 126] width 1056 height 60
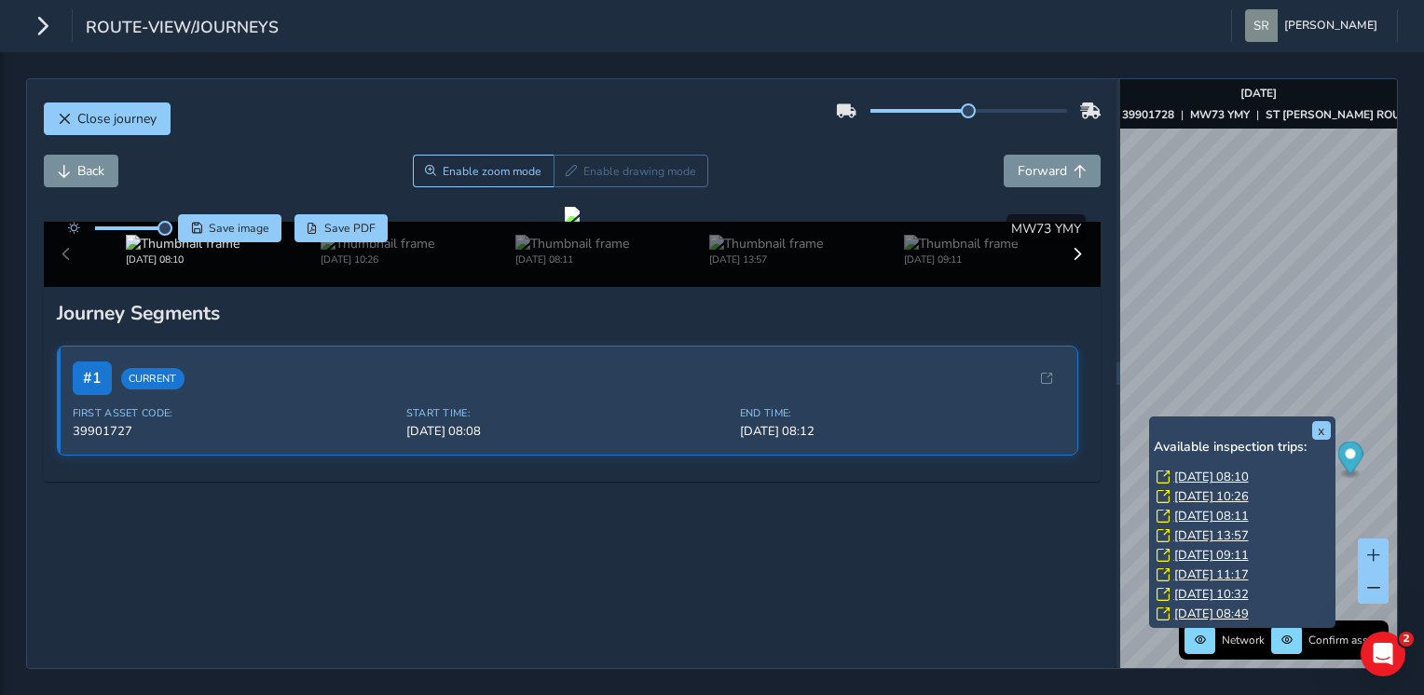
click at [1231, 494] on link "Wed, 10 Sep, 10:26" at bounding box center [1211, 496] width 75 height 17
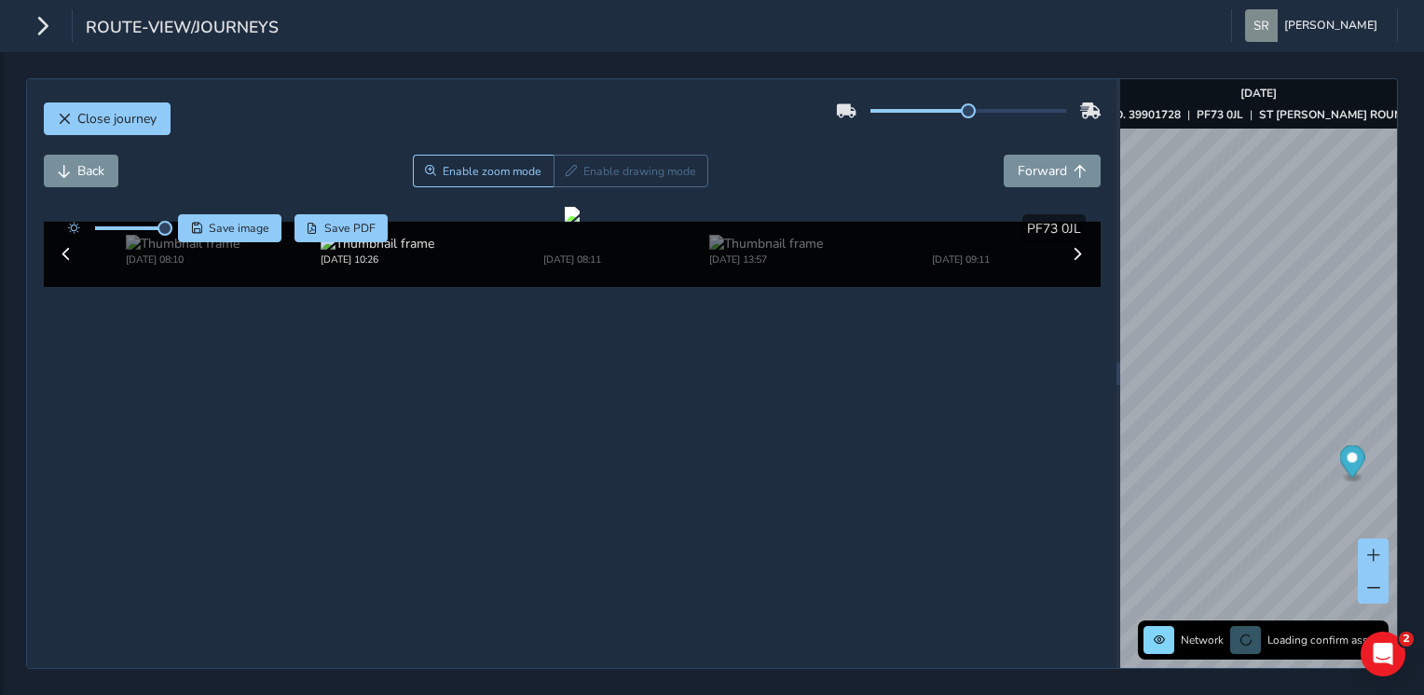
scroll to position [97, 0]
